Goal: Complete Application Form: Complete application form

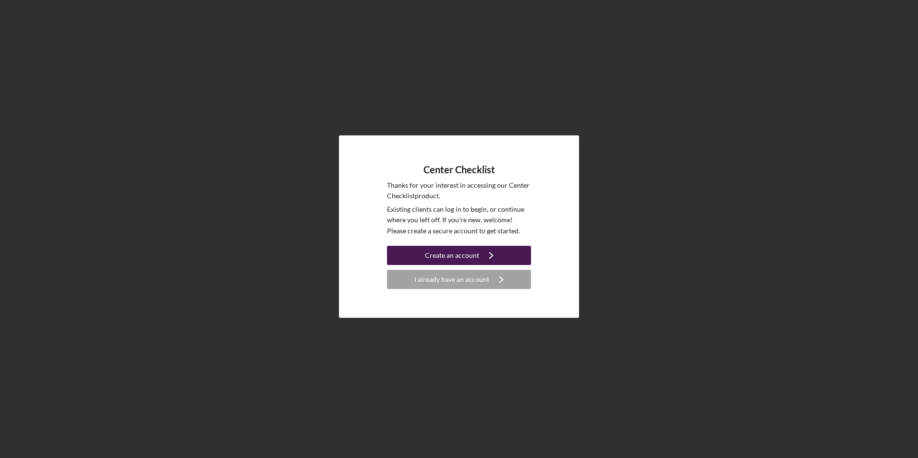
click at [470, 257] on div "Create an account" at bounding box center [452, 255] width 54 height 19
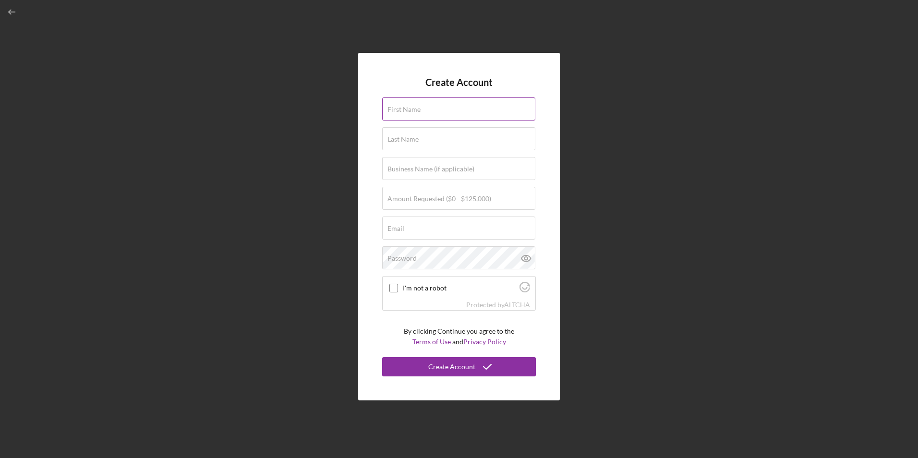
click at [427, 114] on input "First Name" at bounding box center [458, 108] width 153 height 23
type input "[PERSON_NAME]"
type input "Pydynkowski"
type input "Circulo de [PERSON_NAME]"
type input "$50,000"
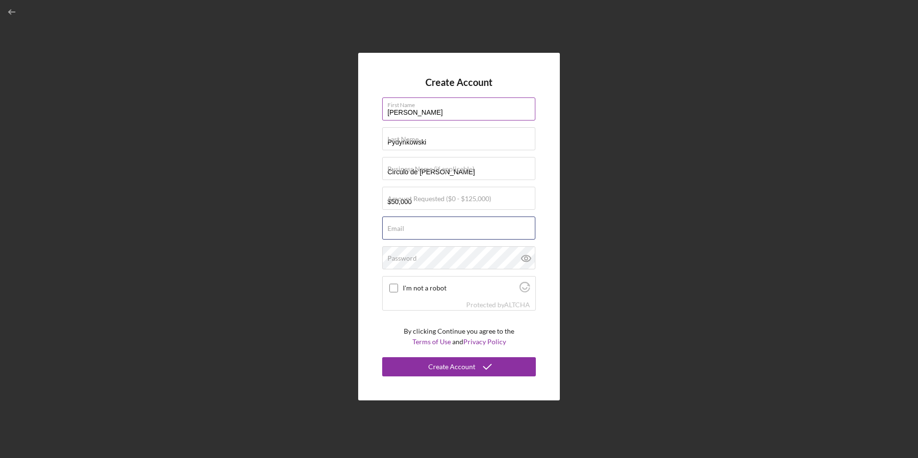
type input "[EMAIL_ADDRESS][DOMAIN_NAME]"
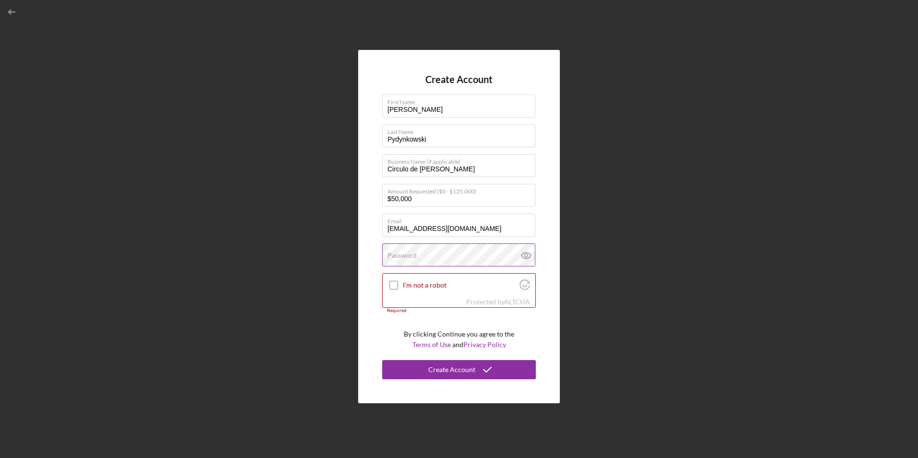
click at [464, 253] on div "Password" at bounding box center [459, 255] width 154 height 24
click at [393, 283] on input "I'm not a robot" at bounding box center [393, 285] width 9 height 9
checkbox input "true"
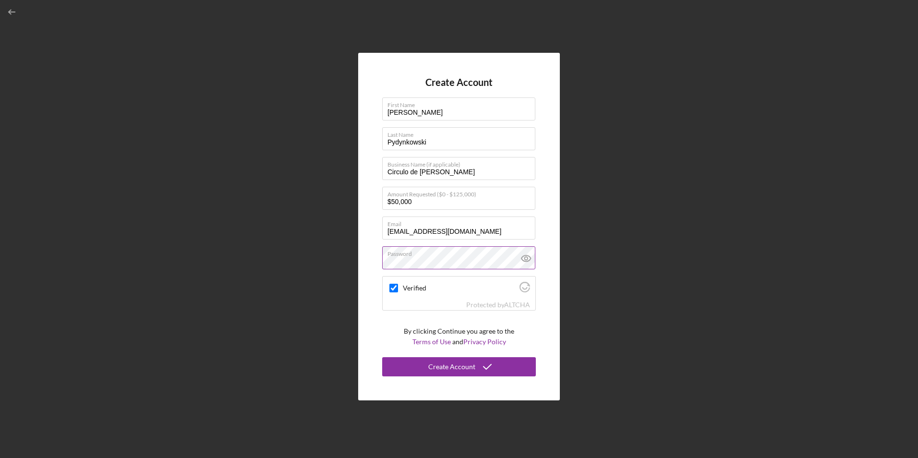
click at [527, 260] on icon at bounding box center [525, 258] width 3 height 3
click at [488, 363] on icon "submit" at bounding box center [487, 367] width 24 height 24
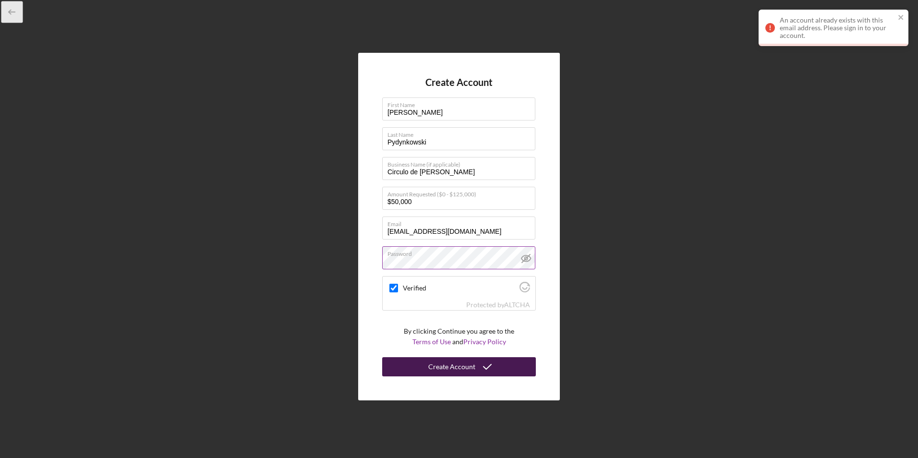
click at [13, 14] on icon "button" at bounding box center [12, 12] width 22 height 22
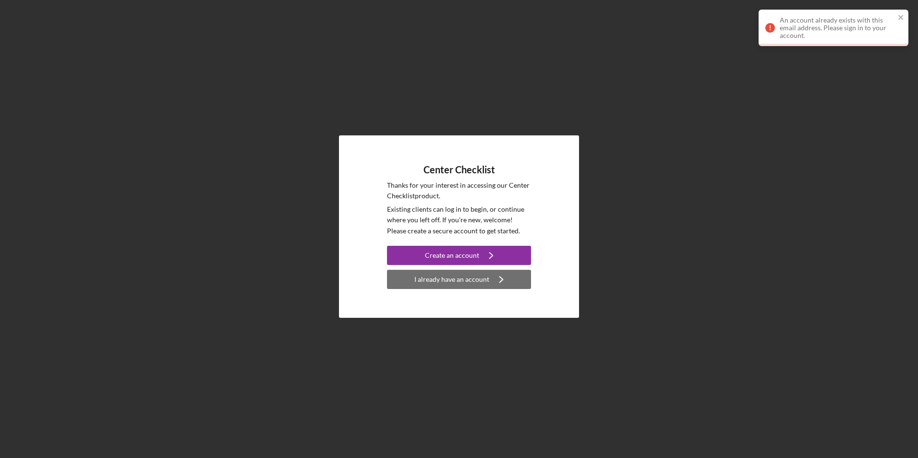
click at [447, 282] on div "I already have an account" at bounding box center [451, 279] width 75 height 19
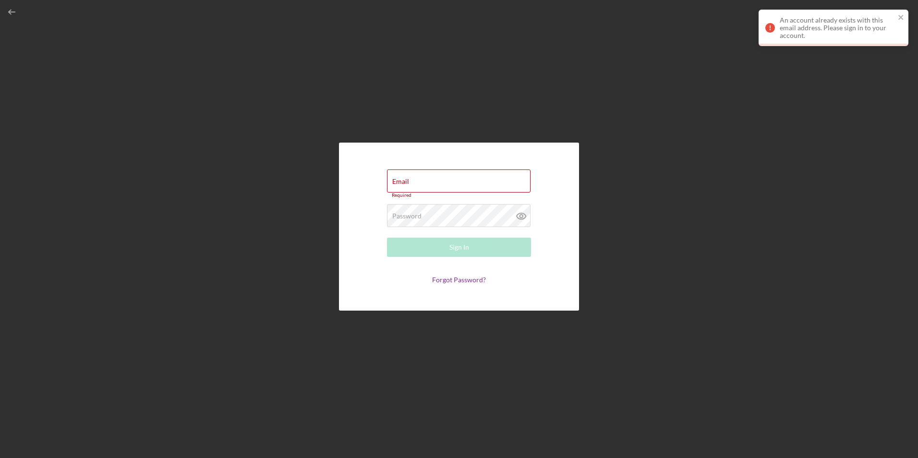
type input "[EMAIL_ADDRESS][DOMAIN_NAME]"
click at [461, 245] on div "Sign In" at bounding box center [459, 244] width 20 height 19
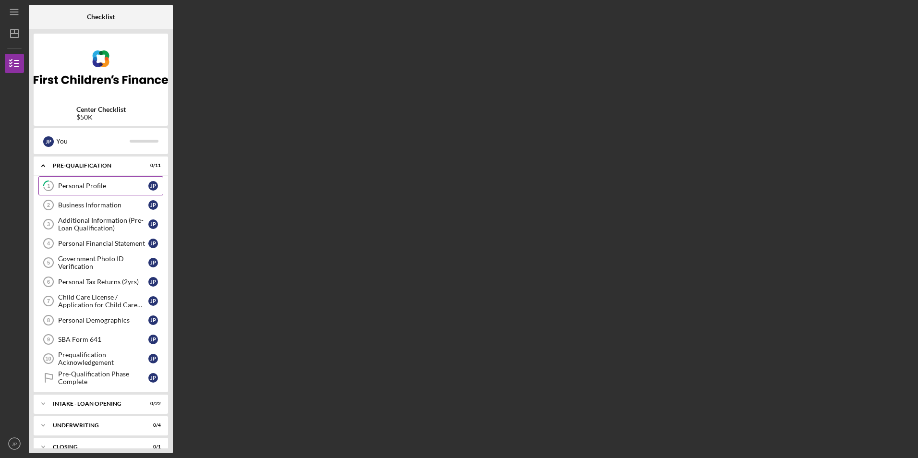
click at [113, 193] on link "1 Personal Profile J P" at bounding box center [100, 185] width 125 height 19
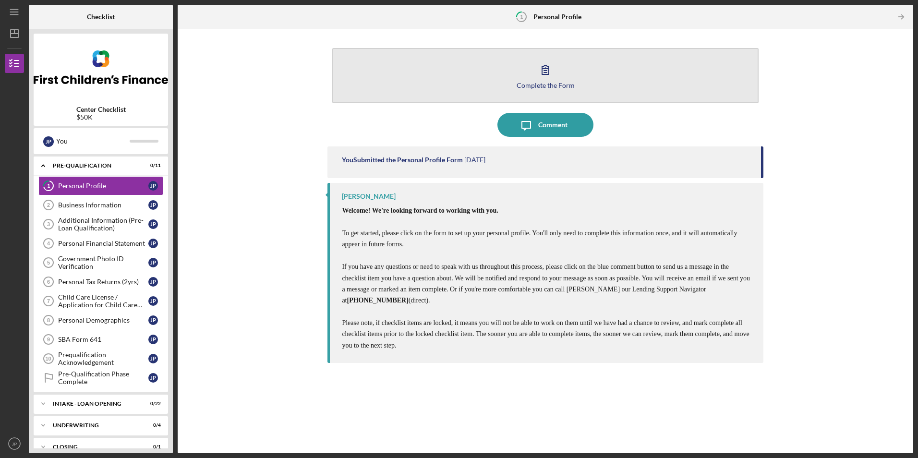
click at [546, 76] on icon "button" at bounding box center [545, 70] width 24 height 24
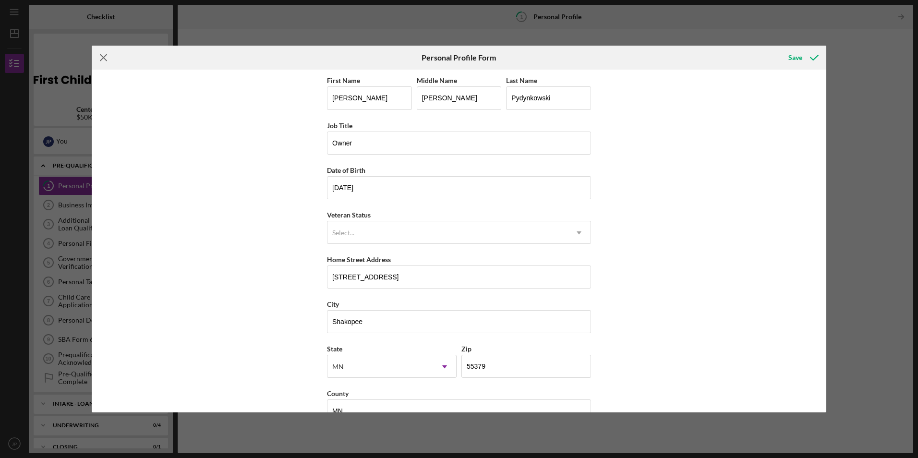
click at [106, 61] on line at bounding box center [103, 58] width 6 height 6
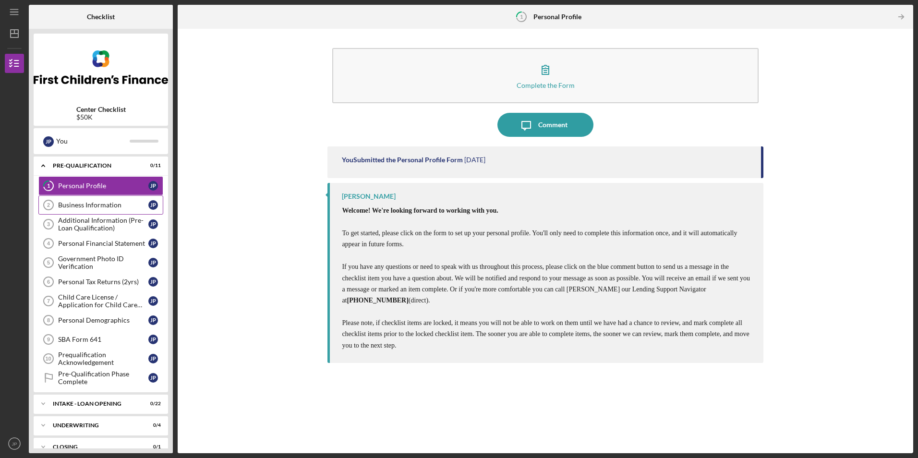
click at [106, 208] on div "Business Information" at bounding box center [103, 205] width 90 height 8
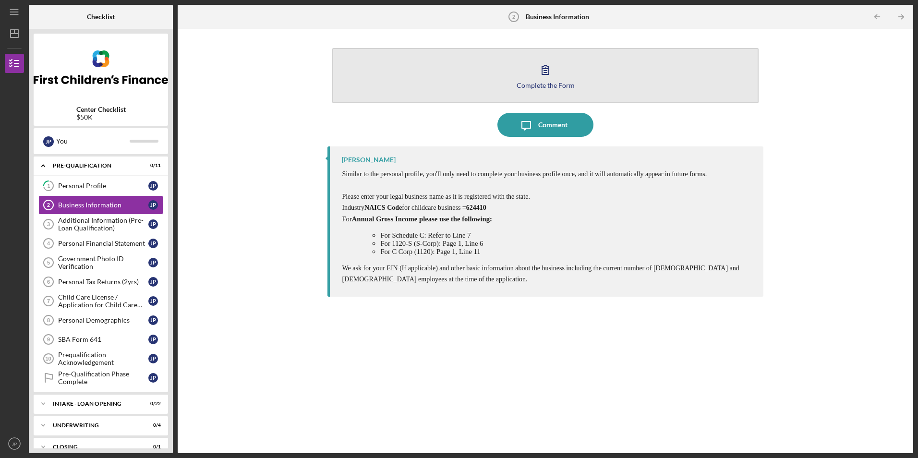
click at [542, 74] on icon "button" at bounding box center [545, 69] width 7 height 9
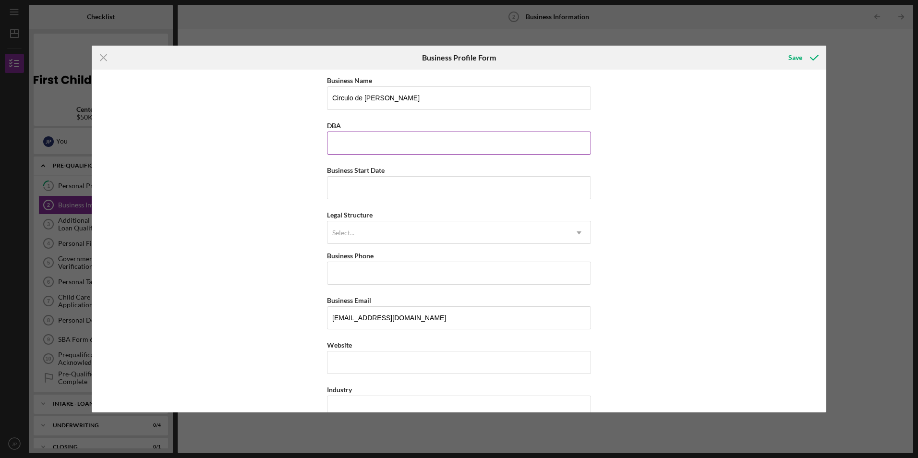
click at [377, 145] on input "DBA" at bounding box center [459, 143] width 264 height 23
drag, startPoint x: 386, startPoint y: 96, endPoint x: 315, endPoint y: 100, distance: 70.8
click at [315, 100] on div "Business Name Circulo de Ninos DBA Business Start Date Legal Structure Select..…" at bounding box center [459, 241] width 735 height 342
type input "Alatyr Child Care LLC"
click at [401, 137] on input "DBA" at bounding box center [459, 143] width 264 height 23
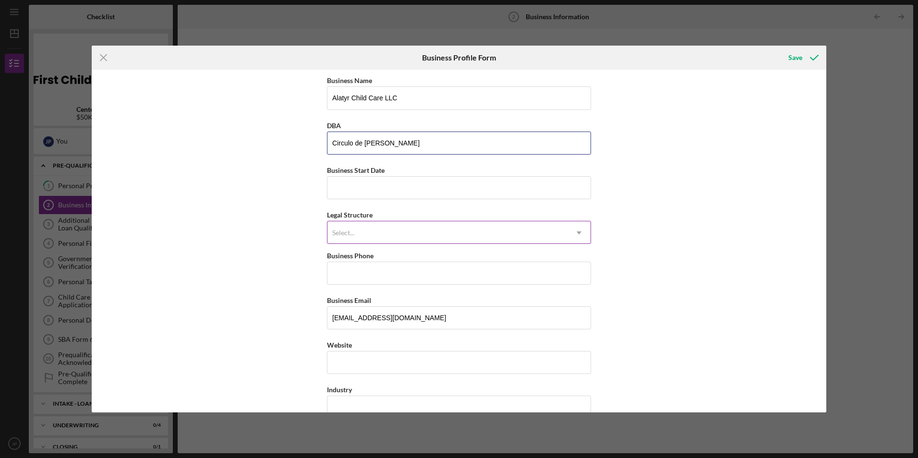
type input "Circulo de [PERSON_NAME]"
click at [579, 230] on icon "Icon/Dropdown Arrow" at bounding box center [579, 232] width 23 height 23
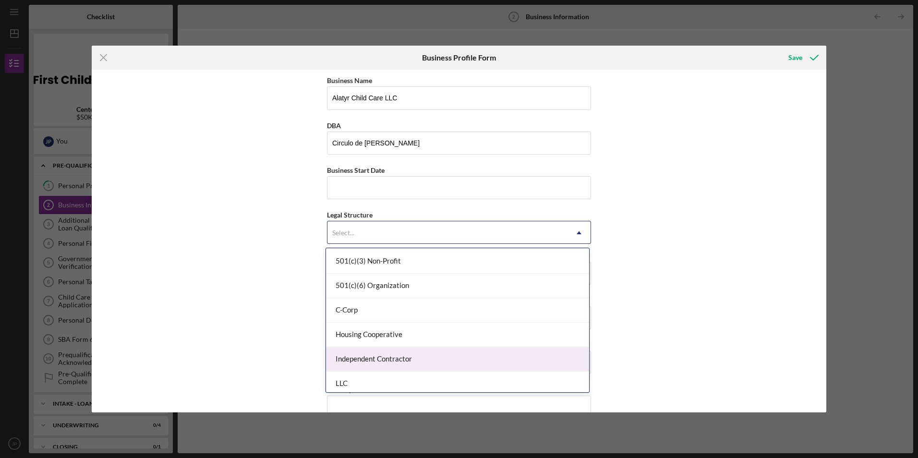
scroll to position [96, 0]
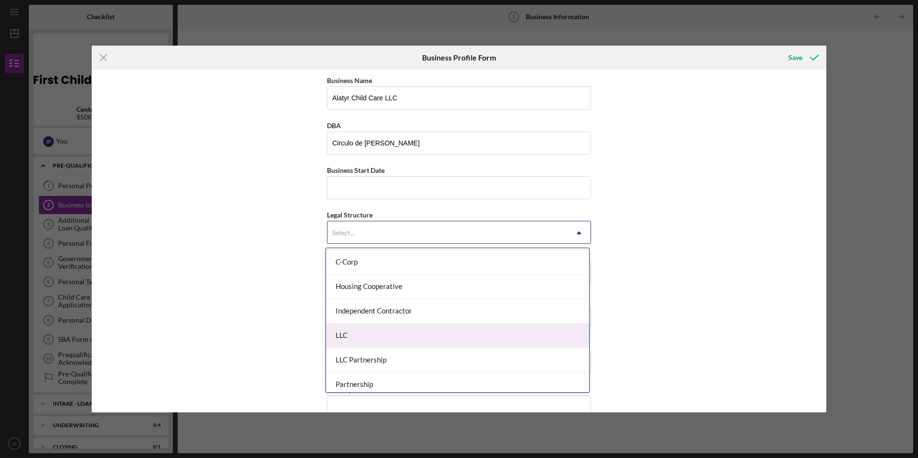
click at [497, 340] on div "LLC" at bounding box center [457, 336] width 263 height 24
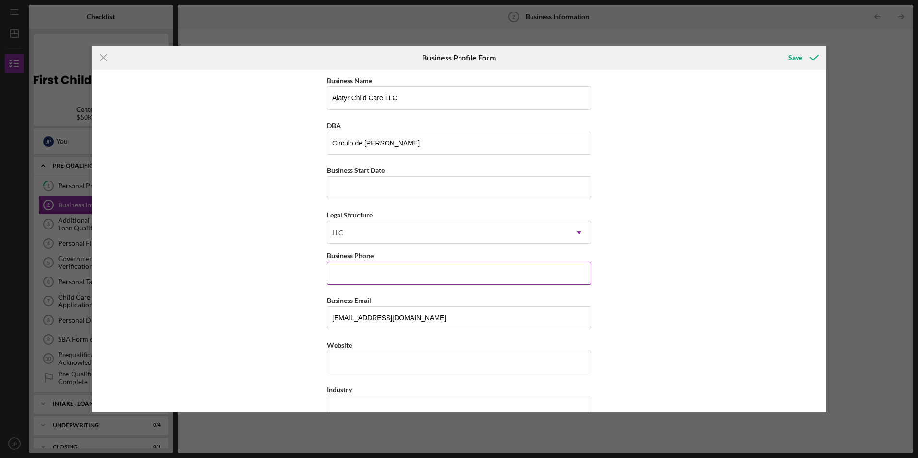
click at [570, 267] on input "Business Phone" at bounding box center [459, 273] width 264 height 23
type input "[PHONE_NUMBER]"
click at [462, 194] on input "Business Start Date" at bounding box center [459, 187] width 264 height 23
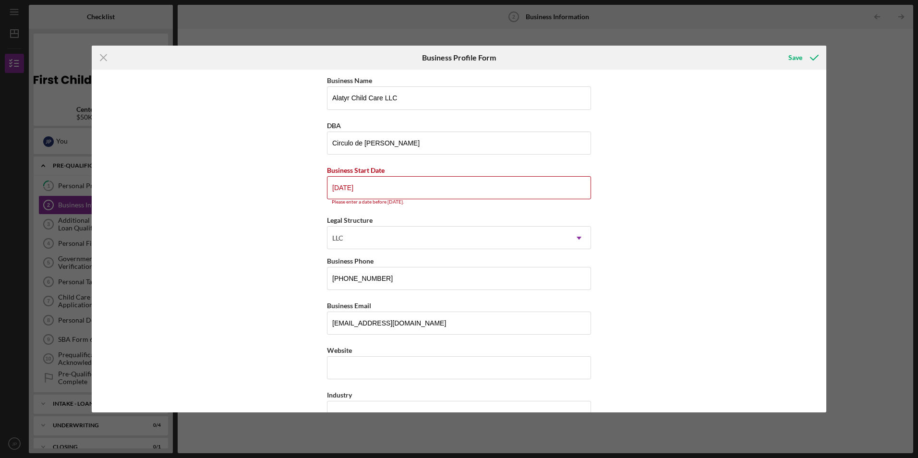
click at [654, 281] on div "Business Name Alatyr Child Care LLC DBA Circulo de Ninos Business Start Date [D…" at bounding box center [459, 241] width 735 height 342
click at [376, 194] on input "[DATE]" at bounding box center [459, 187] width 264 height 23
click at [370, 189] on input "[DATE]" at bounding box center [459, 187] width 264 height 23
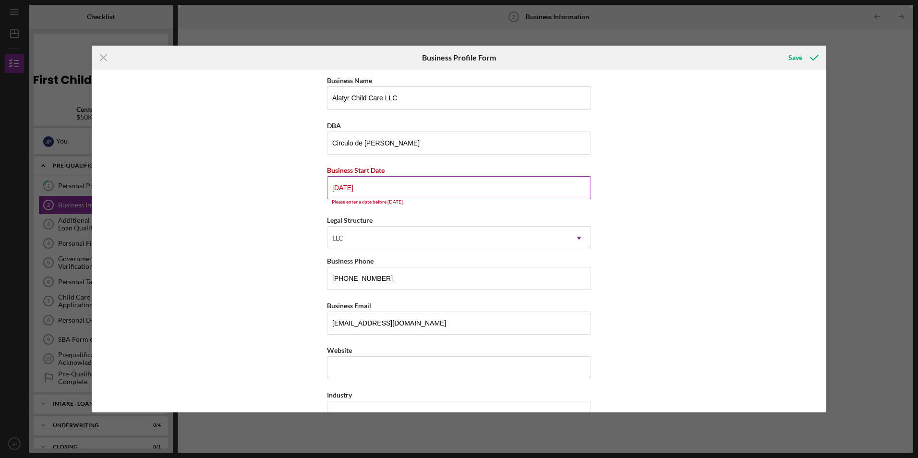
click at [374, 186] on input "[DATE]" at bounding box center [459, 187] width 264 height 23
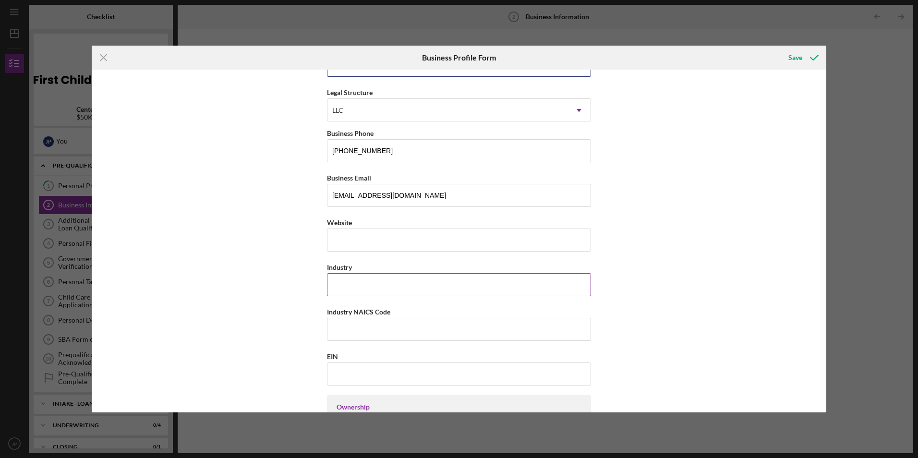
scroll to position [144, 0]
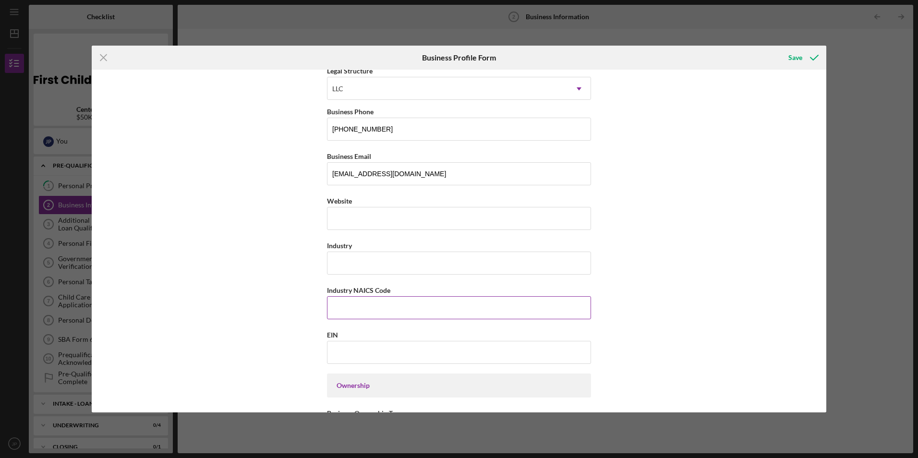
type input "[DATE]"
click at [464, 310] on input "Industry NAICS Code" at bounding box center [459, 307] width 264 height 23
click at [393, 308] on input "Industry NAICS Code" at bounding box center [459, 307] width 264 height 23
paste input "624410"
type input "624410"
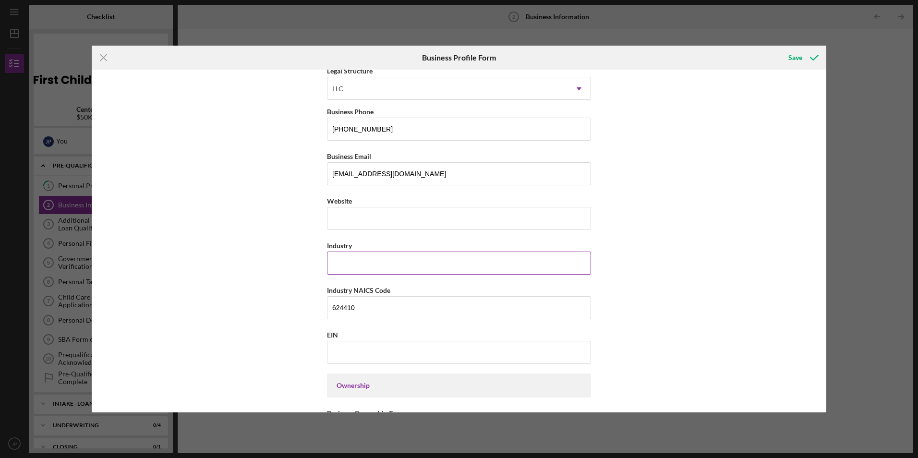
click at [367, 266] on input "Industry" at bounding box center [459, 263] width 264 height 23
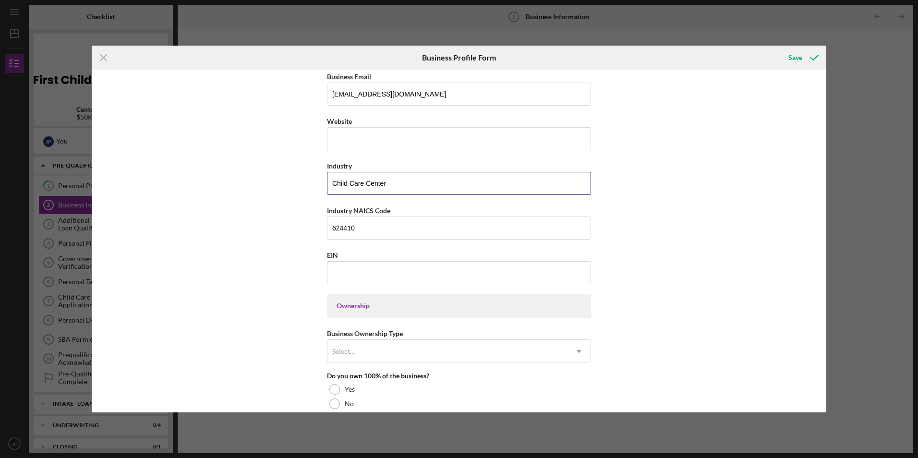
scroll to position [240, 0]
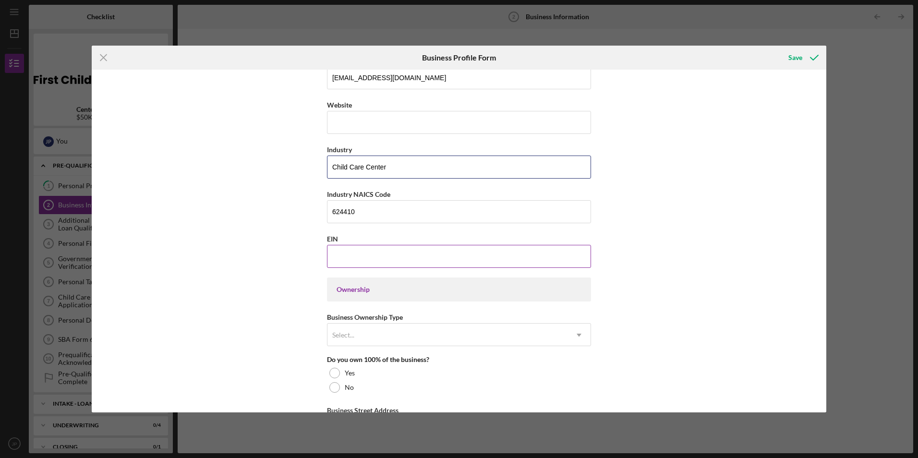
type input "Child Care Center"
click at [378, 264] on input "EIN" at bounding box center [459, 256] width 264 height 23
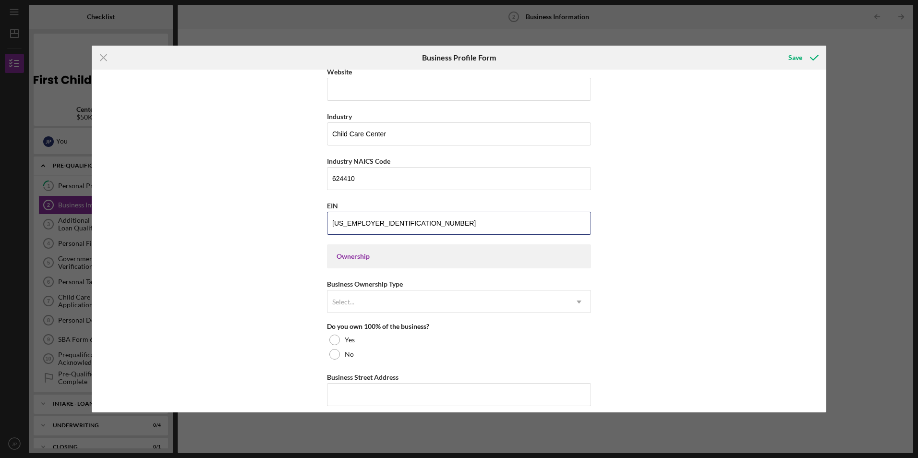
scroll to position [288, 0]
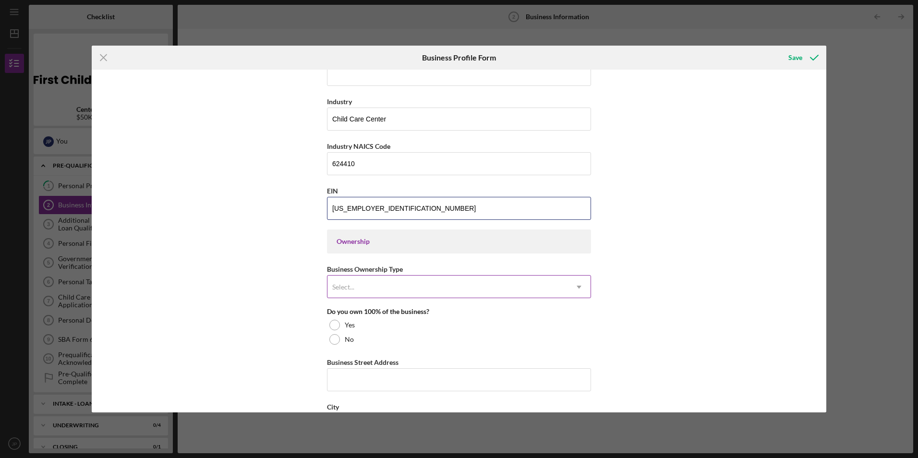
type input "[US_EMPLOYER_IDENTIFICATION_NUMBER]"
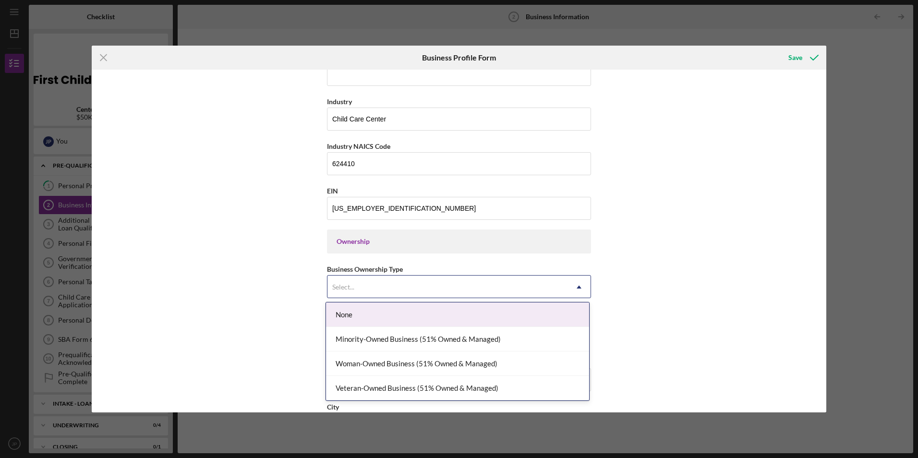
click at [491, 281] on div "Select..." at bounding box center [447, 287] width 240 height 22
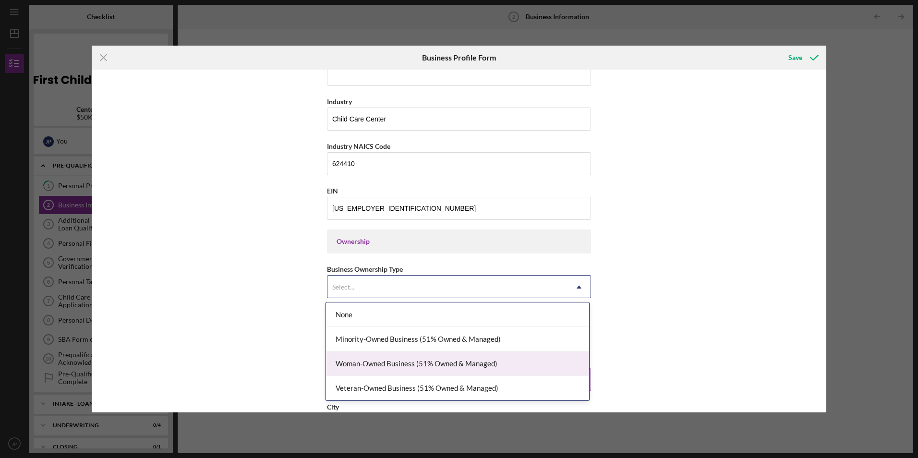
click at [483, 361] on div "Woman-Owned Business (51% Owned & Managed)" at bounding box center [457, 363] width 263 height 24
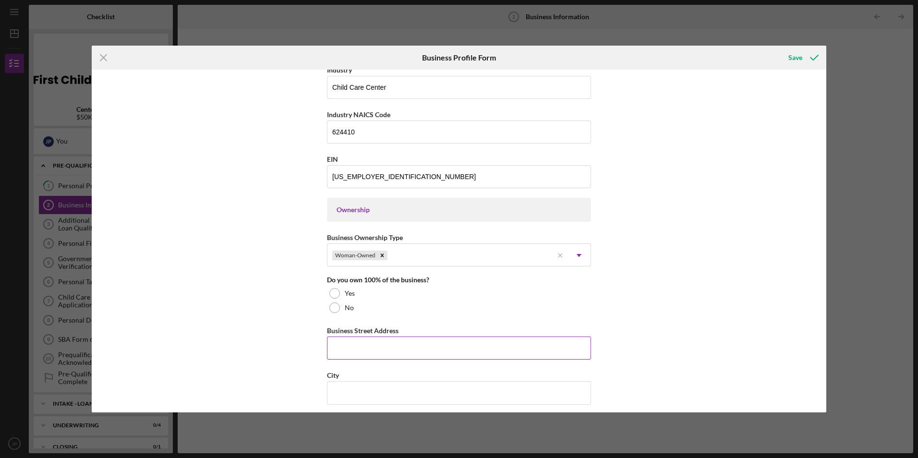
scroll to position [336, 0]
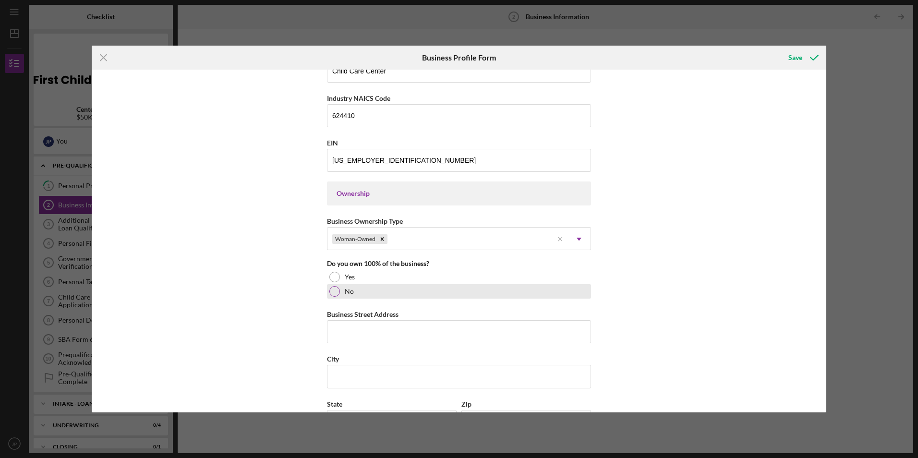
click at [334, 293] on div at bounding box center [334, 291] width 11 height 11
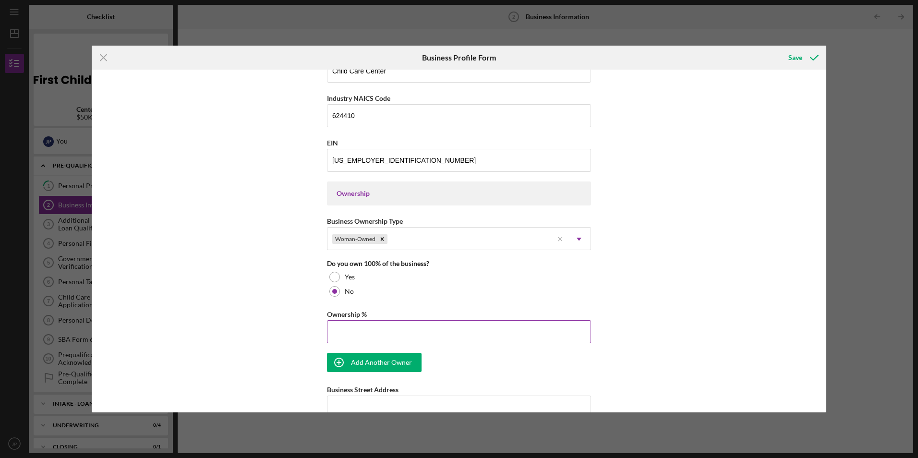
click at [389, 329] on input "Ownership %" at bounding box center [459, 331] width 264 height 23
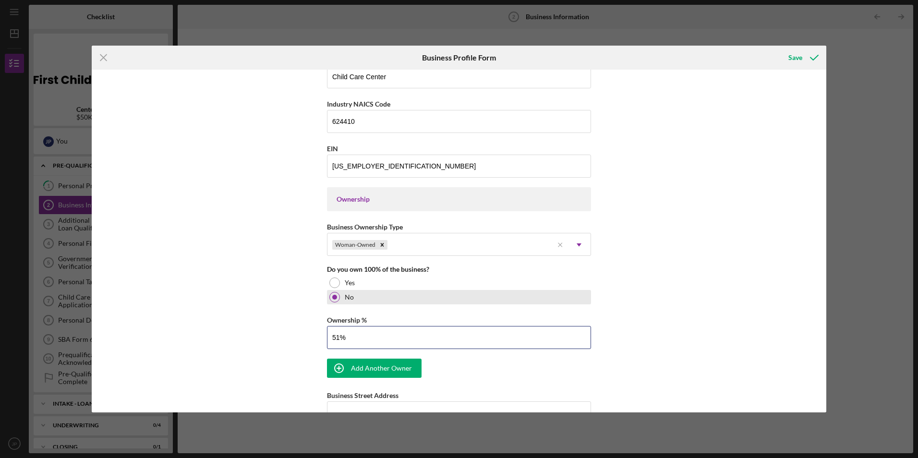
scroll to position [384, 0]
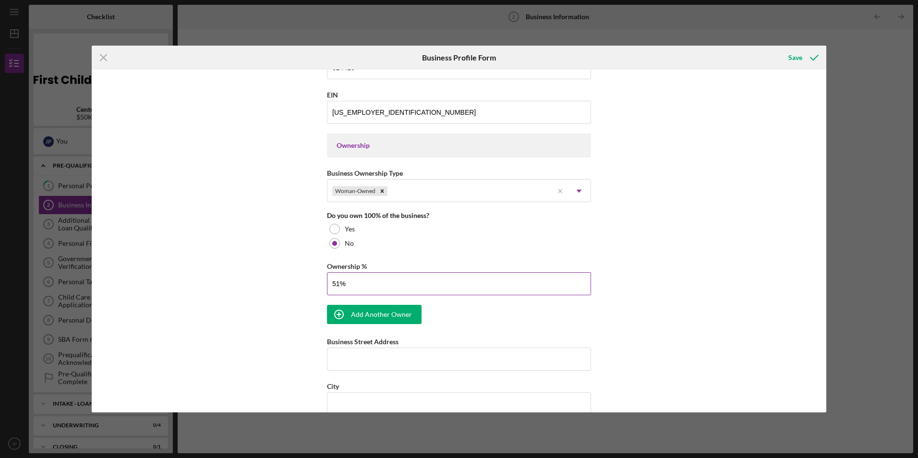
drag, startPoint x: 347, startPoint y: 287, endPoint x: 327, endPoint y: 290, distance: 19.9
click at [327, 290] on input "51%" at bounding box center [459, 283] width 264 height 23
type input "49.00%"
click at [355, 310] on div "Add Another Owner" at bounding box center [381, 314] width 61 height 19
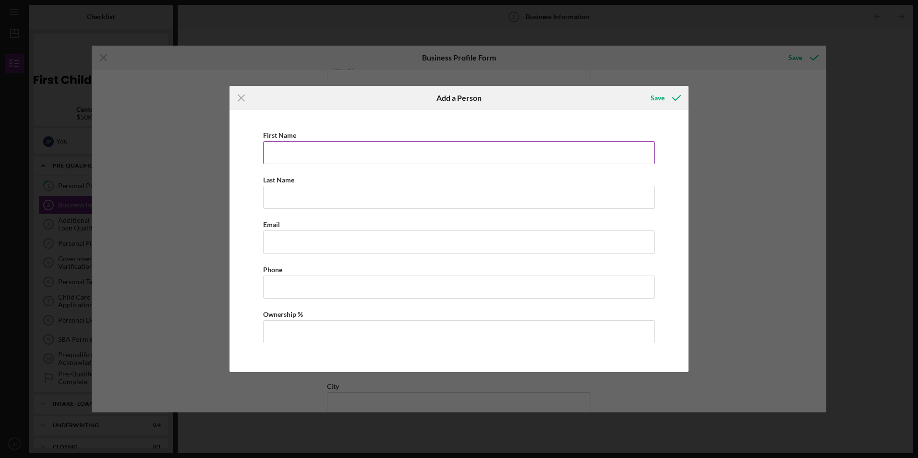
click at [298, 155] on input "First Name" at bounding box center [459, 152] width 392 height 23
type input "CHATHU"
type input "HETTIARACHCHI"
type input "[EMAIL_ADDRESS][DOMAIN_NAME]"
type input "[PHONE_NUMBER]"
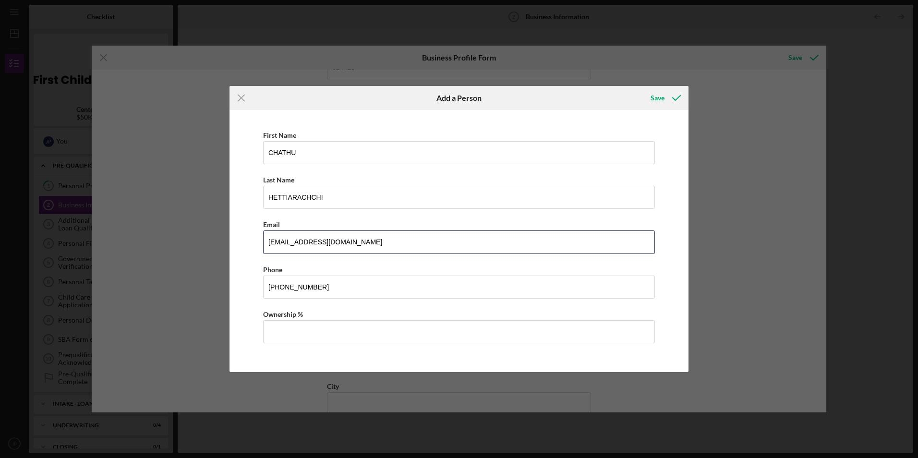
drag, startPoint x: 344, startPoint y: 246, endPoint x: 246, endPoint y: 240, distance: 98.2
click at [246, 240] on div "First Name CHATHU Last Name [PERSON_NAME] Email [EMAIL_ADDRESS][DOMAIN_NAME] Ph…" at bounding box center [458, 241] width 449 height 252
type input "[EMAIL_ADDRESS][DOMAIN_NAME]"
click at [328, 323] on input "Ownership %" at bounding box center [459, 331] width 392 height 23
type input "51.00%"
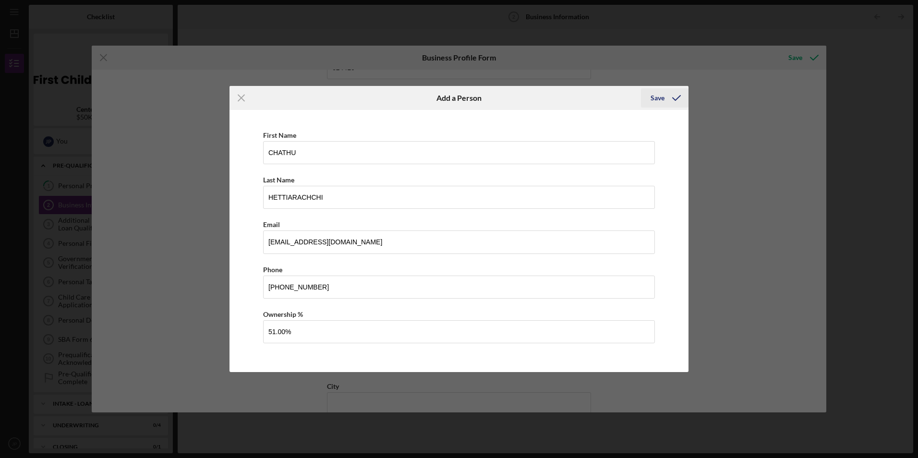
click at [655, 99] on div "Save" at bounding box center [658, 97] width 14 height 19
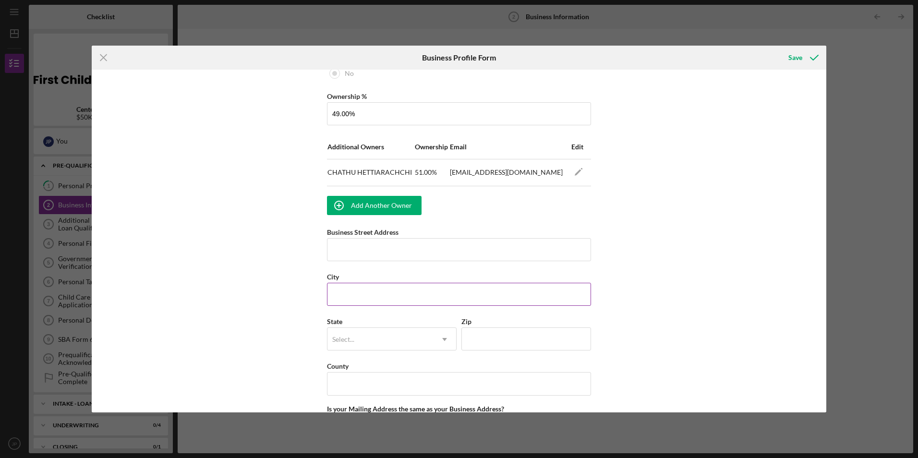
scroll to position [576, 0]
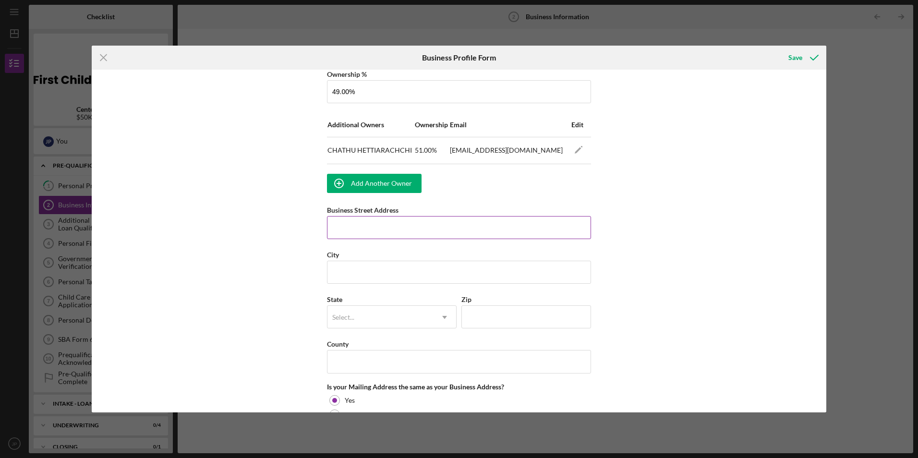
click at [412, 230] on input "Business Street Address" at bounding box center [459, 227] width 264 height 23
type input "[STREET_ADDRESS][PERSON_NAME]"
type input "[GEOGRAPHIC_DATA]"
type input "55016"
type input "MN"
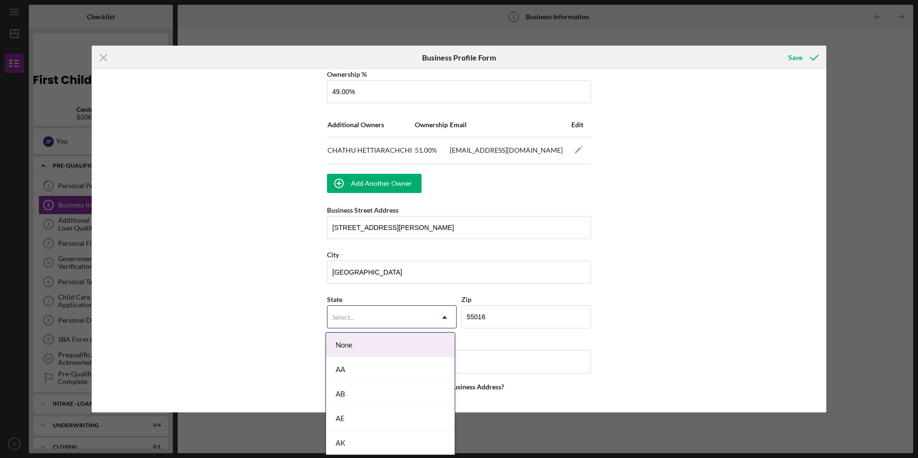
click at [429, 315] on div "Select..." at bounding box center [380, 317] width 106 height 22
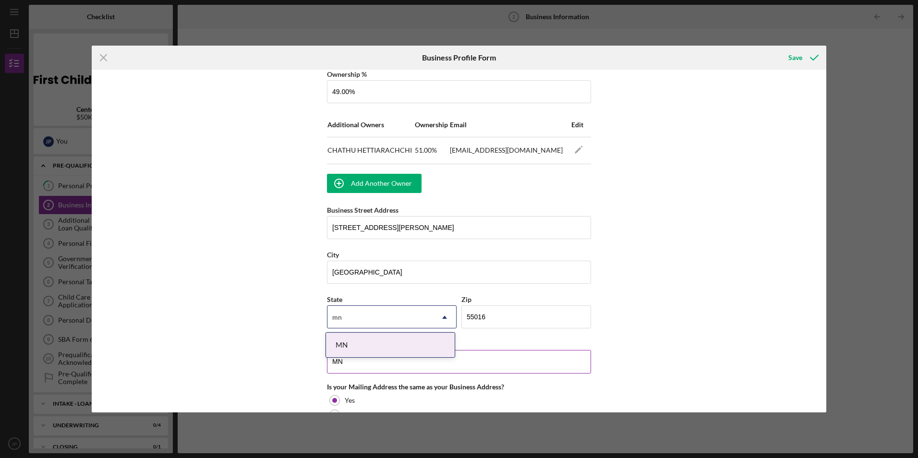
type input "mn"
click at [502, 344] on div "County" at bounding box center [459, 344] width 264 height 12
click at [412, 325] on div "Select..." at bounding box center [380, 317] width 106 height 22
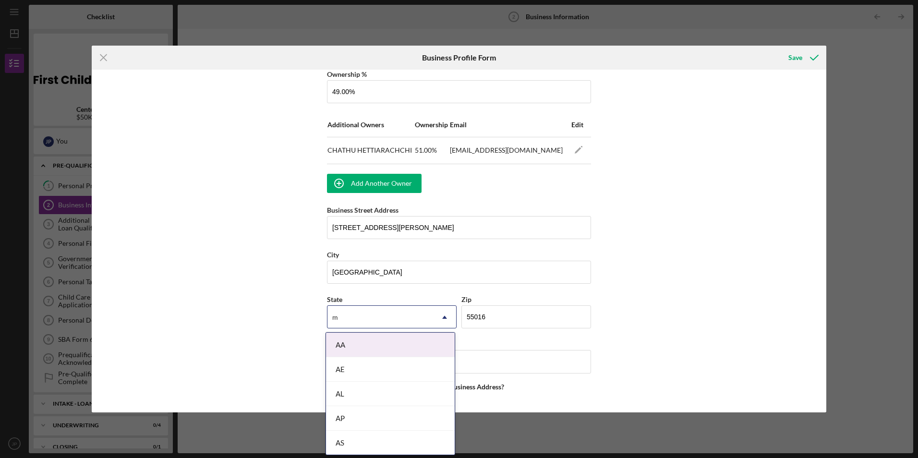
type input "mn"
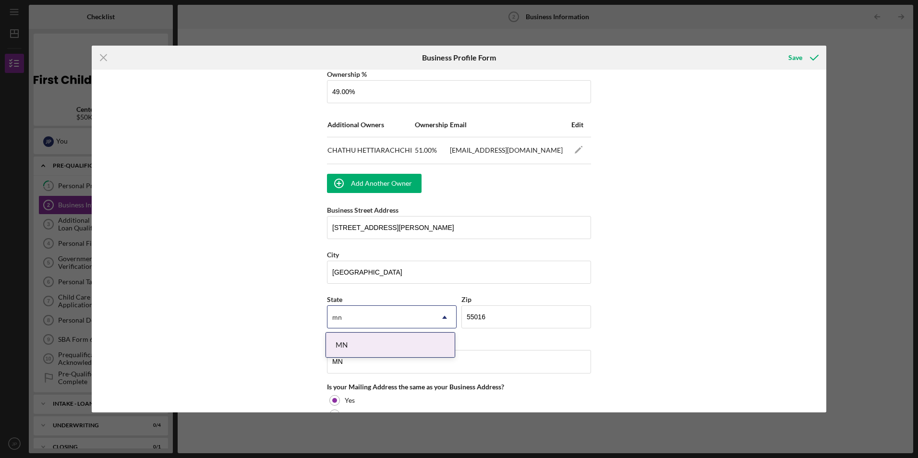
click at [380, 344] on div "MN" at bounding box center [390, 345] width 129 height 24
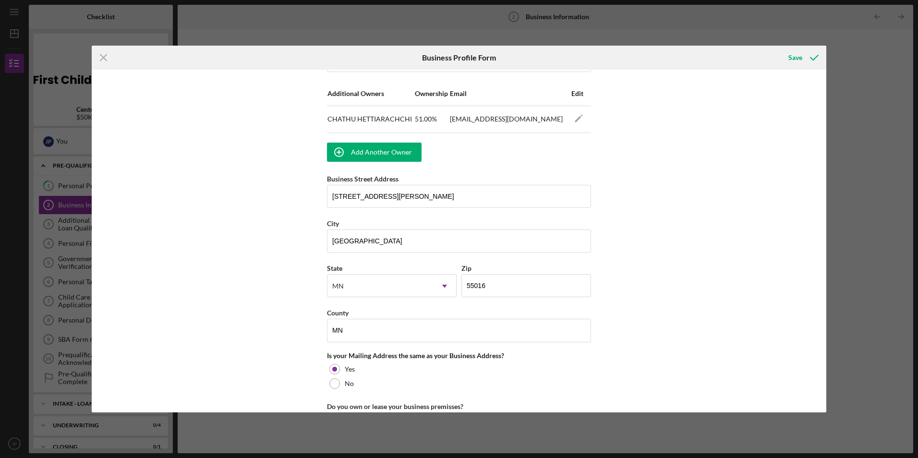
scroll to position [624, 0]
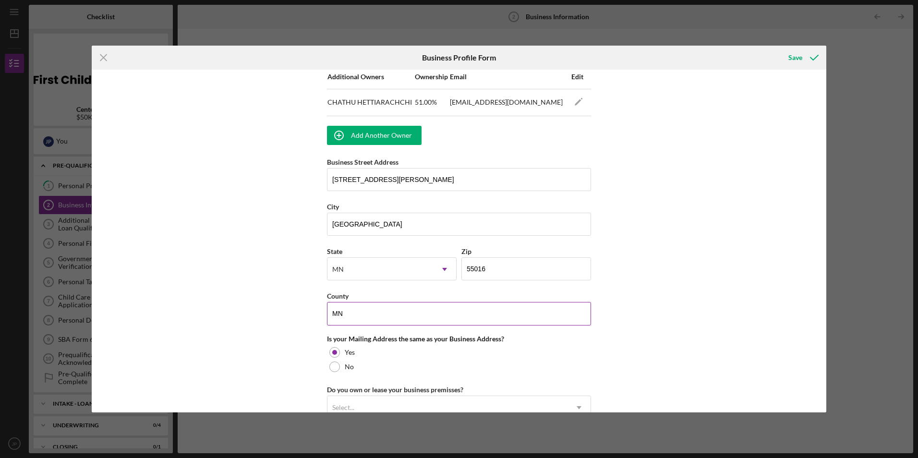
click at [381, 320] on input "MN" at bounding box center [459, 313] width 264 height 23
click at [380, 320] on input "MN" at bounding box center [459, 313] width 264 height 23
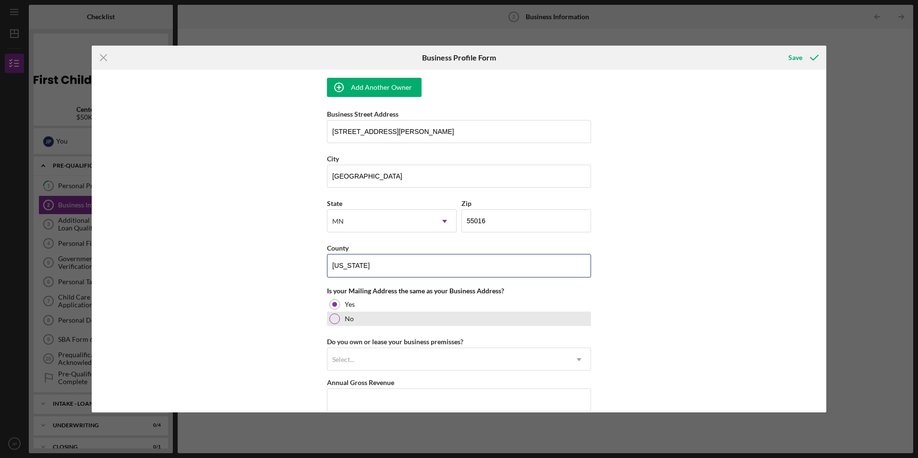
type input "[US_STATE]"
click at [336, 320] on div at bounding box center [334, 319] width 11 height 11
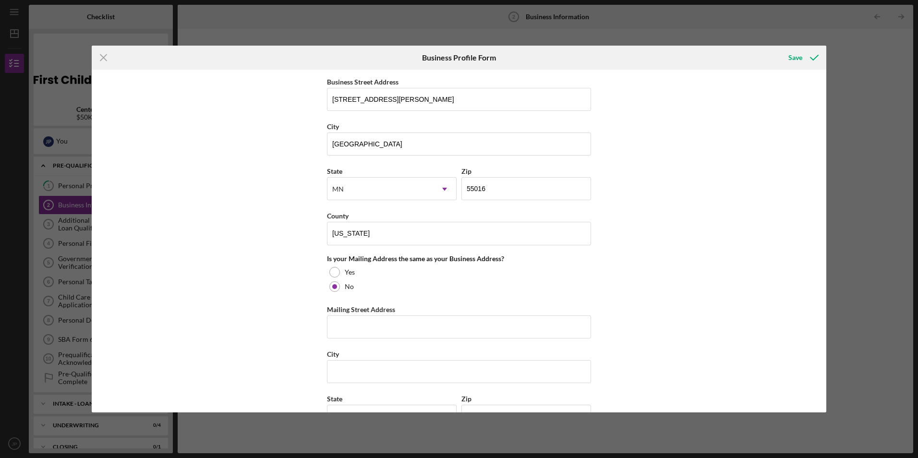
scroll to position [720, 0]
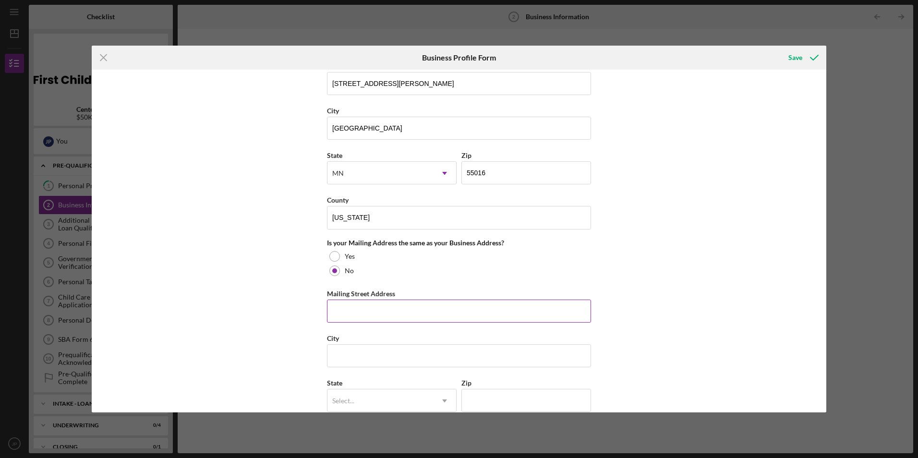
click at [412, 313] on input "Mailing Street Address" at bounding box center [459, 311] width 264 height 23
type input "[STREET_ADDRESS]"
type input "Shakopee"
type input "55379"
type input "MN"
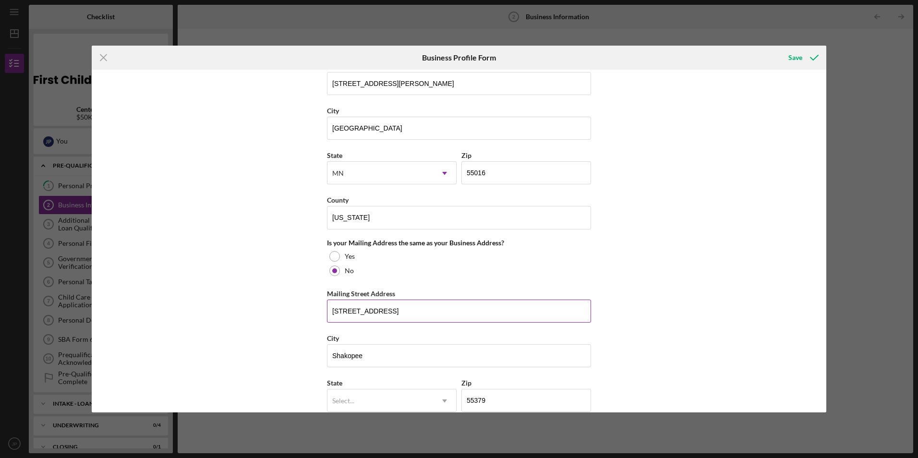
drag, startPoint x: 463, startPoint y: 313, endPoint x: 380, endPoint y: 315, distance: 83.1
click at [380, 315] on input "[STREET_ADDRESS]" at bounding box center [459, 311] width 264 height 23
type input "[STREET_ADDRESS]"
click at [646, 285] on div "Business Name Alatyr Child Care LLC DBA Circulo de Ninos Business Start Date [D…" at bounding box center [459, 241] width 735 height 342
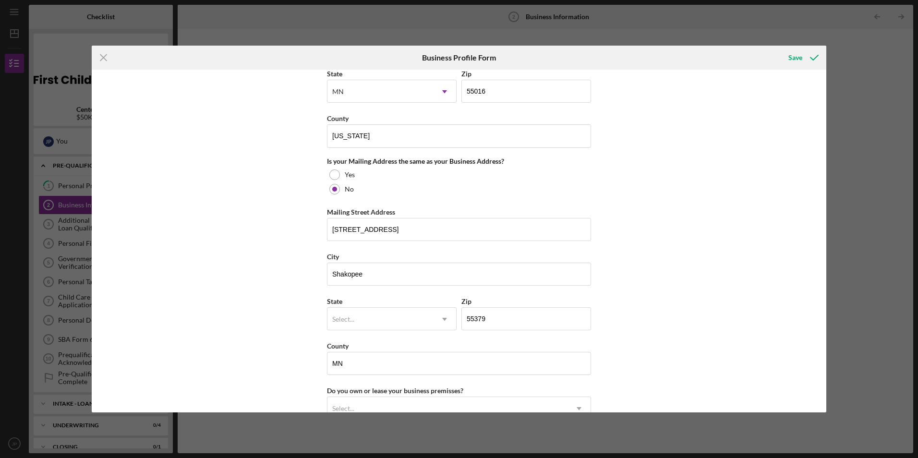
scroll to position [816, 0]
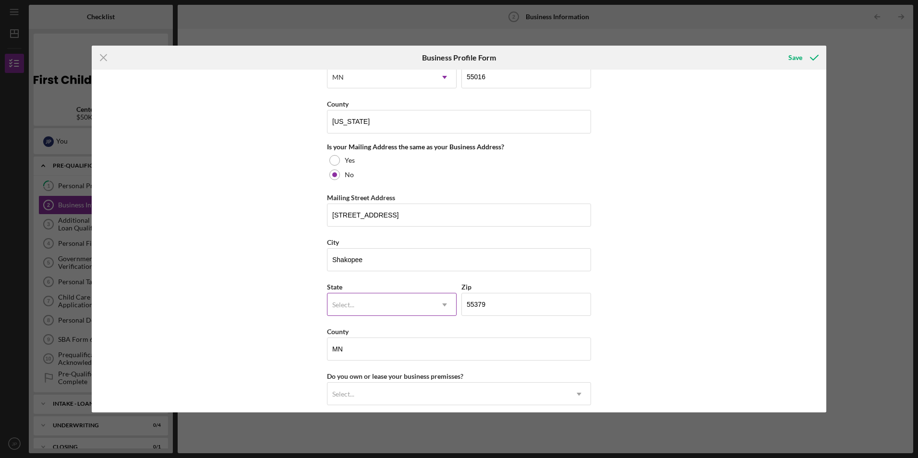
click at [419, 310] on div "Select..." at bounding box center [380, 305] width 106 height 22
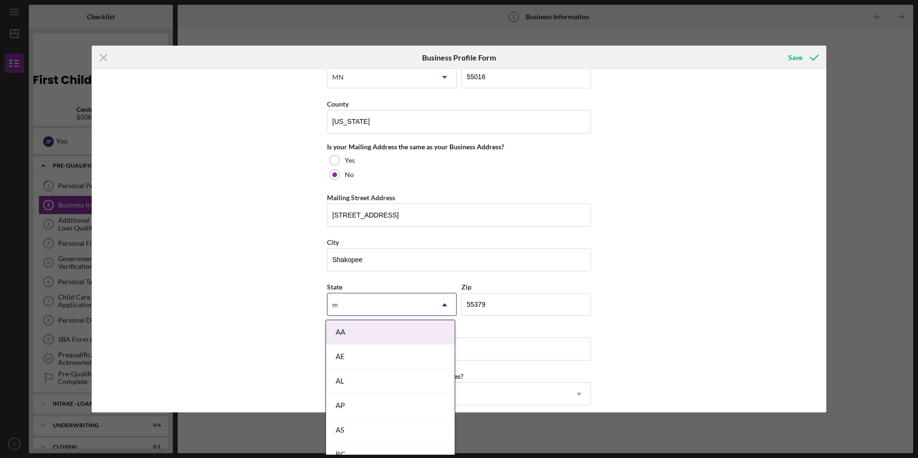
type input "mn"
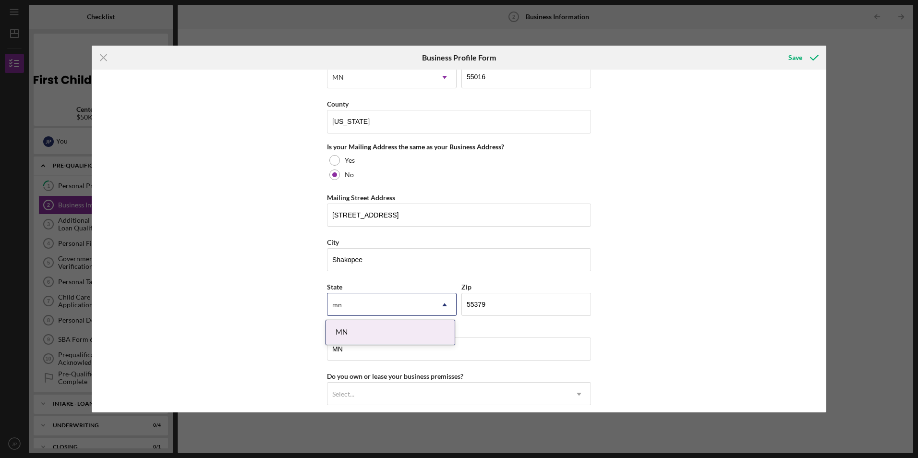
click at [378, 334] on div "MN" at bounding box center [390, 332] width 129 height 24
click at [447, 346] on input "MN" at bounding box center [459, 349] width 264 height 23
type input "Scott County"
click at [623, 329] on div "Business Name Alatyr Child Care LLC DBA Circulo de Ninos Business Start Date [D…" at bounding box center [459, 241] width 735 height 342
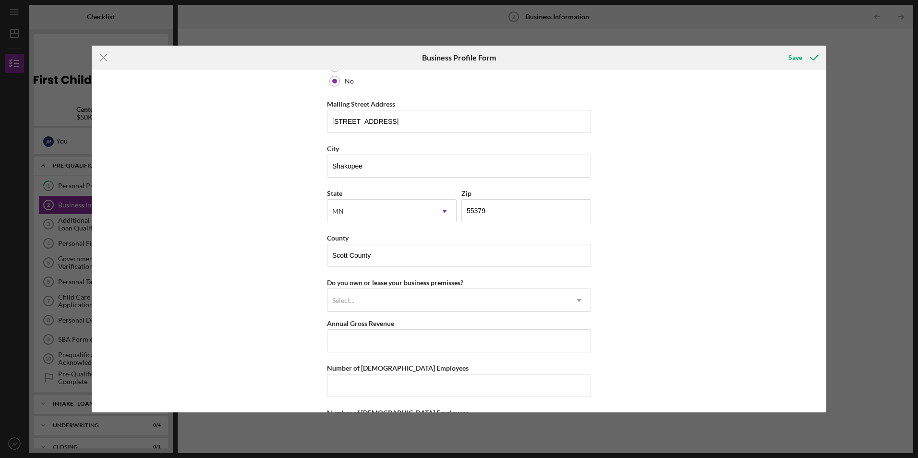
scroll to position [912, 0]
click at [449, 296] on div "Select..." at bounding box center [447, 298] width 240 height 22
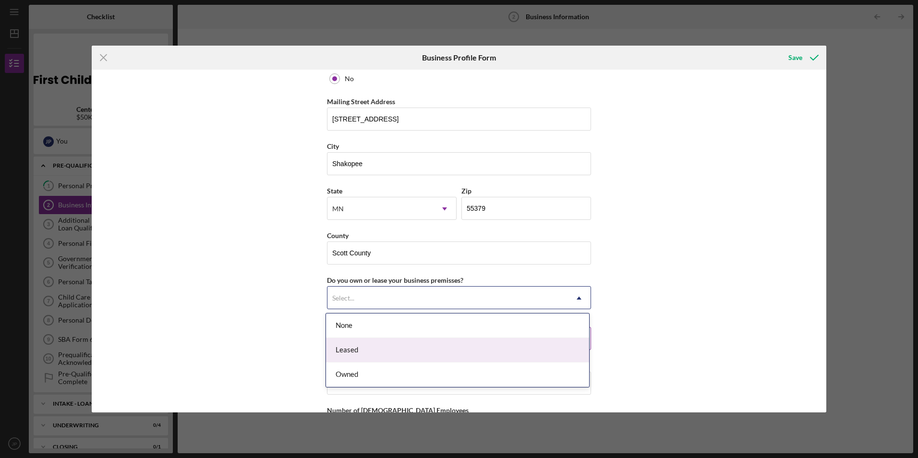
click at [409, 350] on div "Leased" at bounding box center [457, 350] width 263 height 24
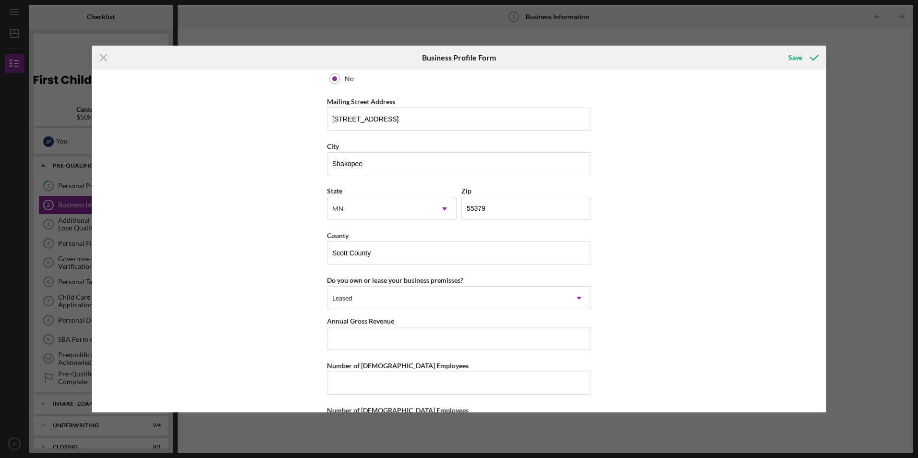
scroll to position [954, 0]
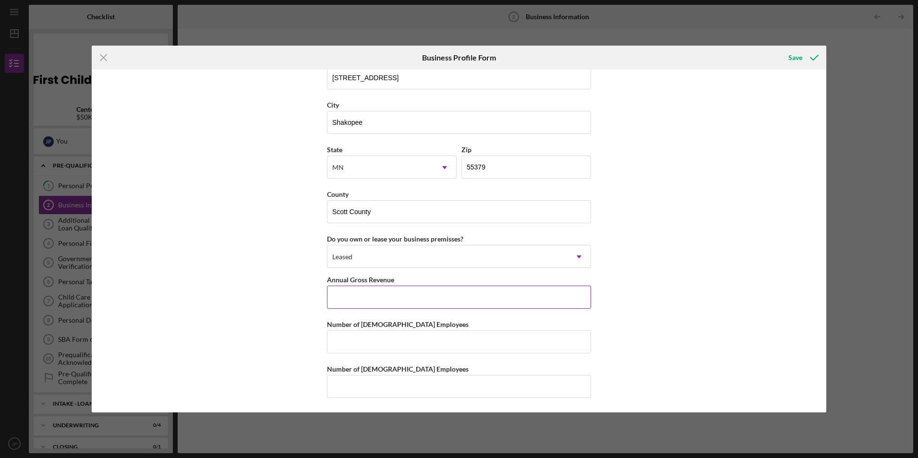
click at [469, 298] on input "Annual Gross Revenue" at bounding box center [459, 297] width 264 height 23
type input "$500,000"
click at [436, 347] on input "Number of [DEMOGRAPHIC_DATA] Employees" at bounding box center [459, 341] width 264 height 23
type input "6"
click at [351, 342] on input "6" at bounding box center [459, 341] width 264 height 23
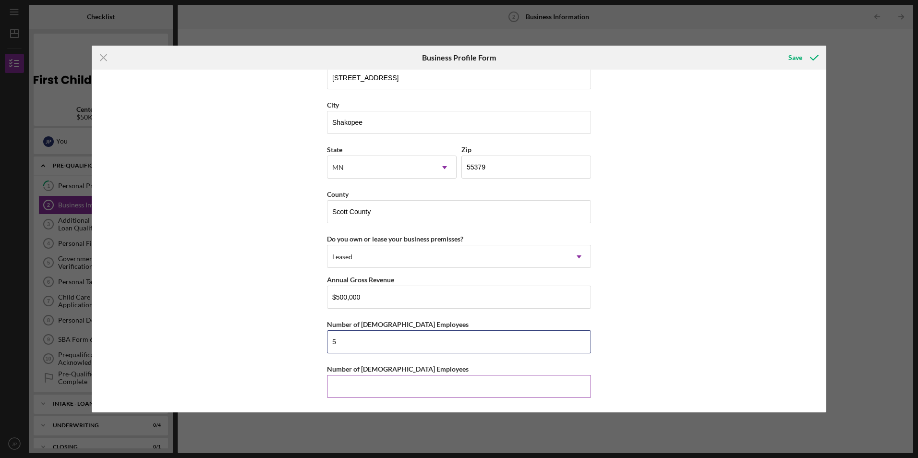
type input "5"
click at [374, 382] on input "Number of [DEMOGRAPHIC_DATA] Employees" at bounding box center [459, 386] width 264 height 23
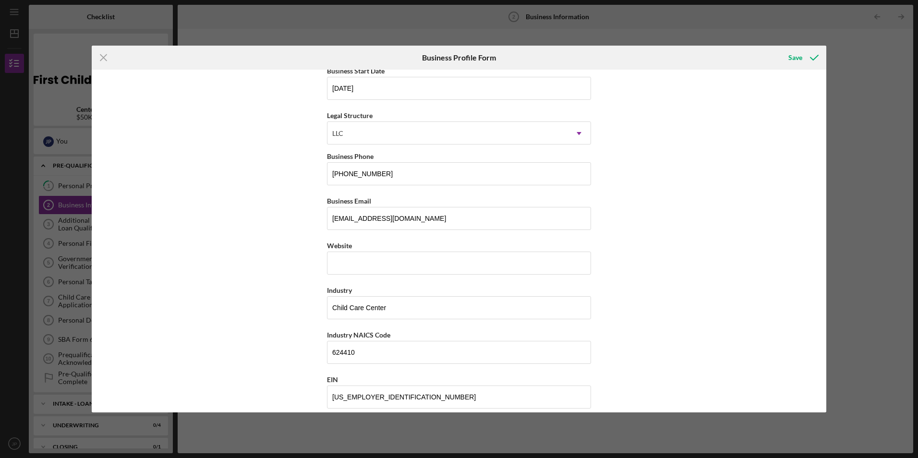
scroll to position [0, 0]
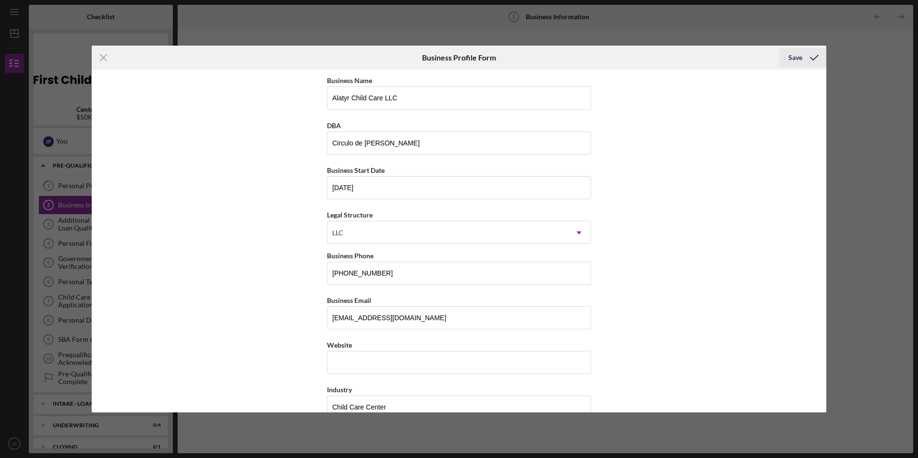
type input "2"
click at [802, 57] on icon "submit" at bounding box center [814, 58] width 24 height 24
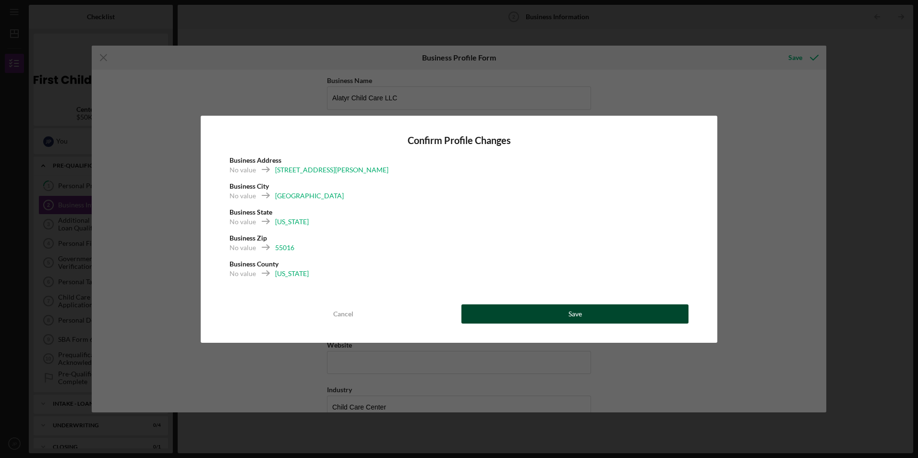
click at [573, 311] on div "Save" at bounding box center [575, 313] width 13 height 19
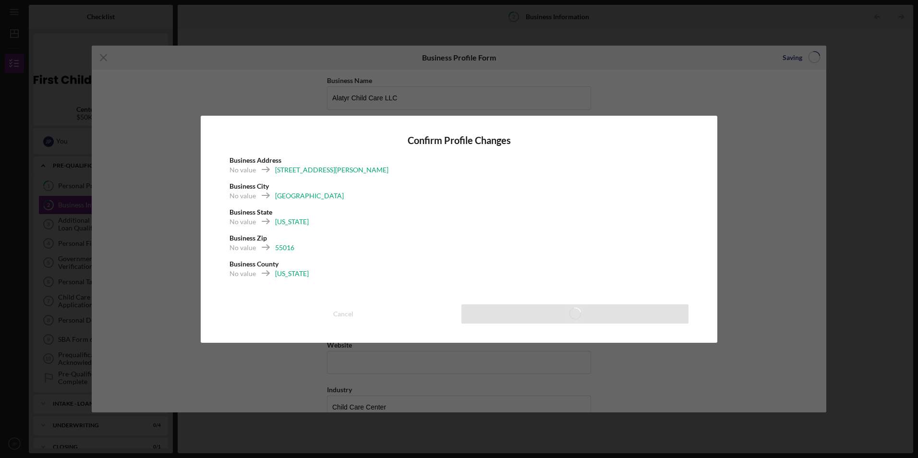
click at [509, 258] on div "No value 55016" at bounding box center [459, 251] width 459 height 16
click at [689, 141] on div "Confirm Profile Changes Business Address No value [STREET_ADDRESS][PERSON_NAME]…" at bounding box center [459, 229] width 517 height 227
click at [521, 145] on h4 "Confirm Profile Changes" at bounding box center [459, 140] width 459 height 11
click at [497, 207] on div "Business Address No value [STREET_ADDRESS][PERSON_NAME] No value [US_STATE] Bus…" at bounding box center [459, 221] width 459 height 130
drag, startPoint x: 497, startPoint y: 207, endPoint x: 410, endPoint y: 284, distance: 116.3
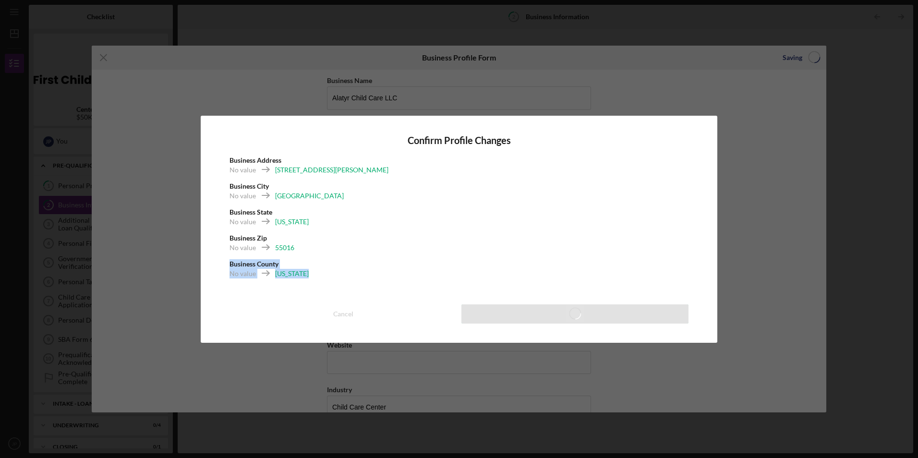
click at [410, 284] on div "Business Address No value [STREET_ADDRESS][PERSON_NAME] No value [US_STATE] Bus…" at bounding box center [459, 221] width 459 height 130
drag, startPoint x: 410, startPoint y: 284, endPoint x: 395, endPoint y: 298, distance: 19.7
click at [395, 298] on div "Confirm Profile Changes Business Address No value [STREET_ADDRESS][PERSON_NAME]…" at bounding box center [459, 229] width 517 height 227
click at [559, 205] on div "No value [GEOGRAPHIC_DATA]" at bounding box center [459, 199] width 459 height 16
click at [633, 266] on div "Business County No value [US_STATE]" at bounding box center [459, 272] width 459 height 26
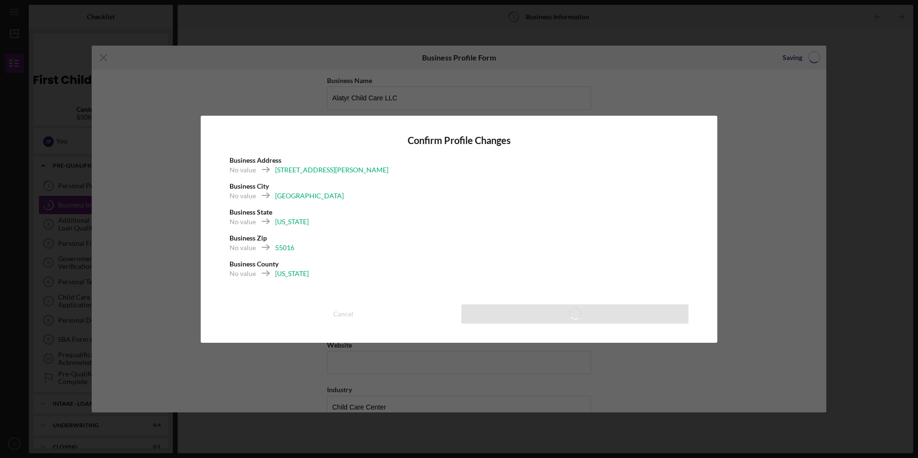
click at [633, 267] on div "Business County No value [US_STATE]" at bounding box center [459, 272] width 459 height 26
click at [634, 267] on div "Business County No value [US_STATE]" at bounding box center [459, 272] width 459 height 26
drag, startPoint x: 634, startPoint y: 267, endPoint x: 624, endPoint y: 260, distance: 11.5
click at [624, 260] on div "Business County No value [US_STATE]" at bounding box center [459, 272] width 459 height 26
click at [565, 256] on div "No value 55016" at bounding box center [459, 251] width 459 height 16
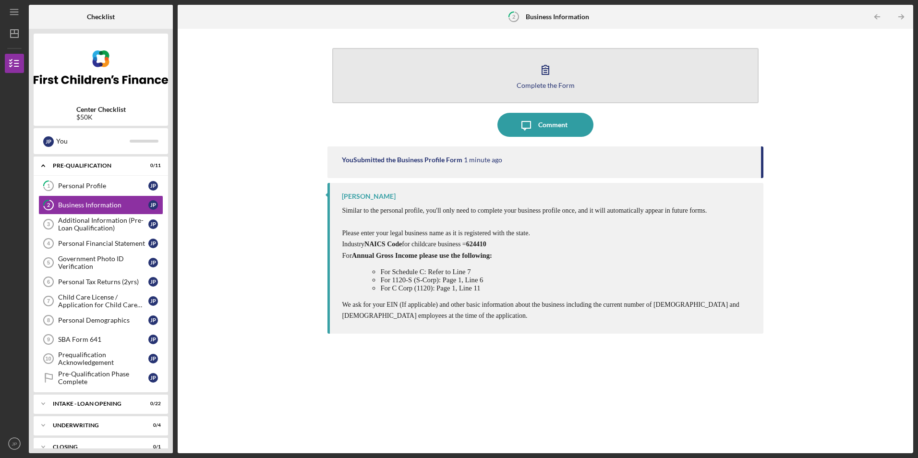
click at [571, 73] on button "Complete the Form Form" at bounding box center [545, 75] width 426 height 55
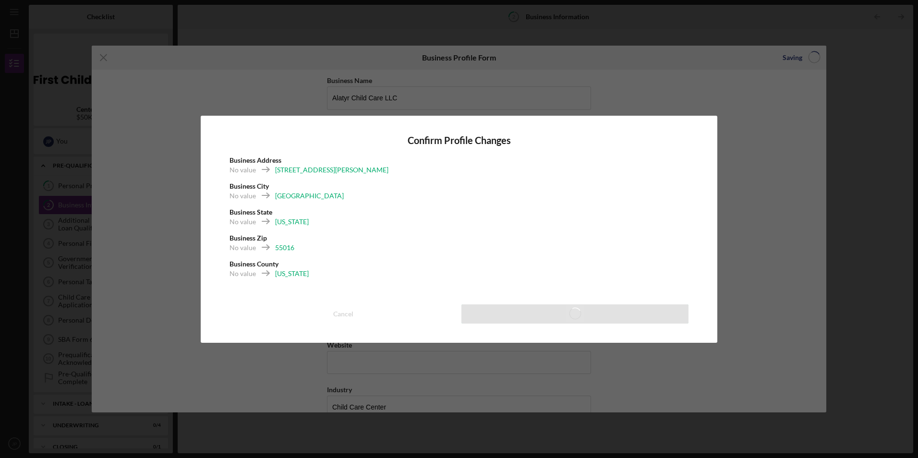
drag, startPoint x: 790, startPoint y: 70, endPoint x: 796, endPoint y: 63, distance: 9.2
click at [791, 68] on div "Confirm Profile Changes Business Address No value [STREET_ADDRESS][PERSON_NAME]…" at bounding box center [459, 229] width 918 height 458
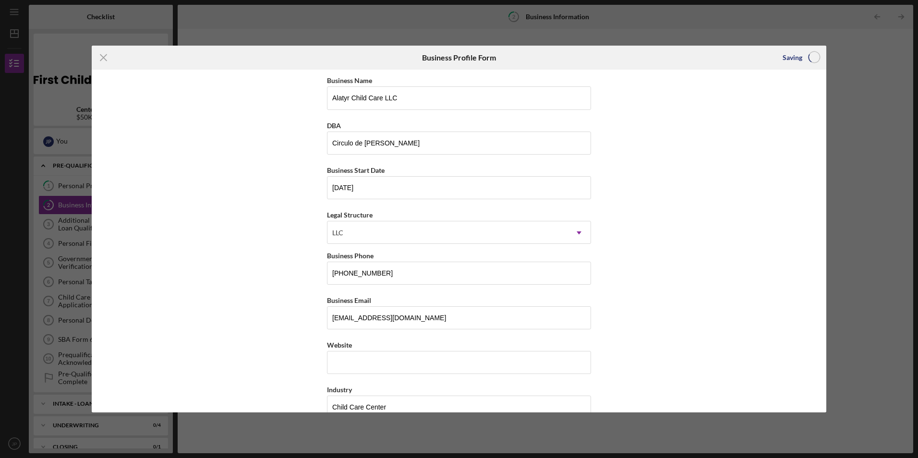
click at [773, 91] on div "Business Name Alatyr Child Care LLC DBA Circulo de Ninos Business Start Date [D…" at bounding box center [459, 241] width 735 height 342
click at [774, 91] on div "Business Name Alatyr Child Care LLC DBA Circulo de Ninos Business Start Date [D…" at bounding box center [459, 241] width 735 height 342
drag, startPoint x: 774, startPoint y: 91, endPoint x: 734, endPoint y: 56, distance: 53.1
click at [734, 56] on div "Saving" at bounding box center [704, 58] width 245 height 24
click at [104, 59] on icon "Icon/Menu Close" at bounding box center [104, 58] width 24 height 24
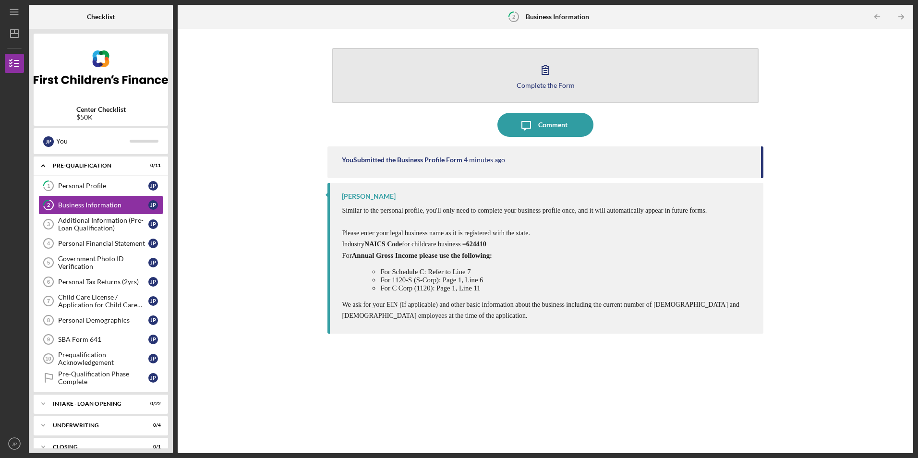
click at [547, 82] on div "Complete the Form" at bounding box center [546, 85] width 58 height 7
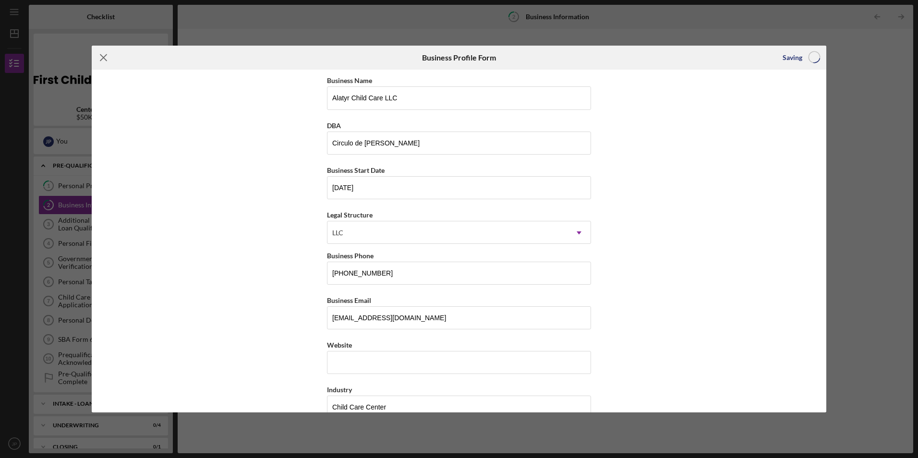
click at [106, 62] on icon "Icon/Menu Close" at bounding box center [104, 58] width 24 height 24
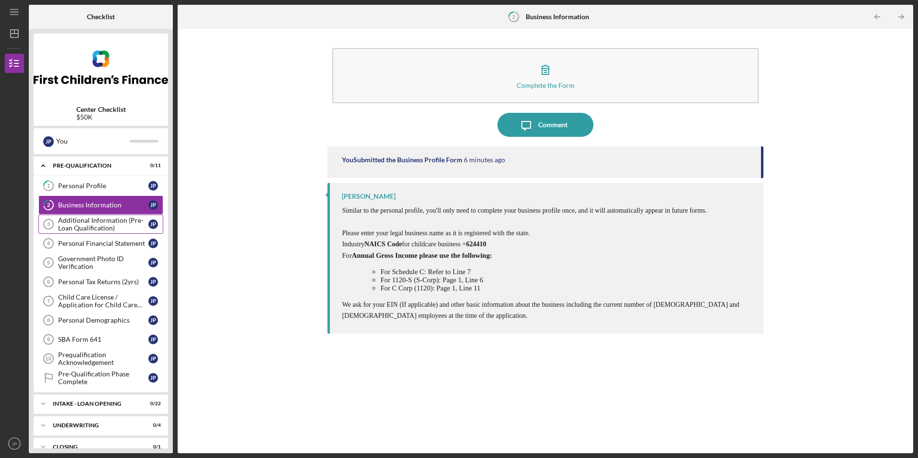
click at [98, 223] on div "Additional Information (Pre-Loan Qualification)" at bounding box center [103, 224] width 90 height 15
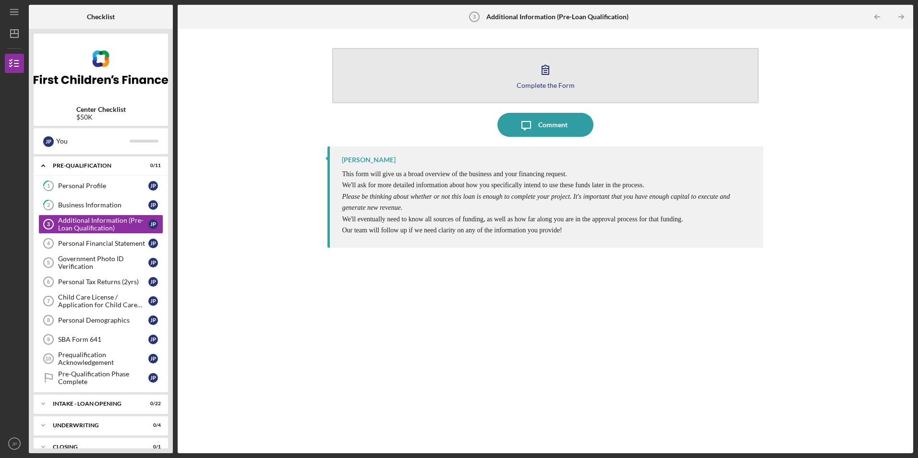
click at [536, 72] on icon "button" at bounding box center [545, 70] width 24 height 24
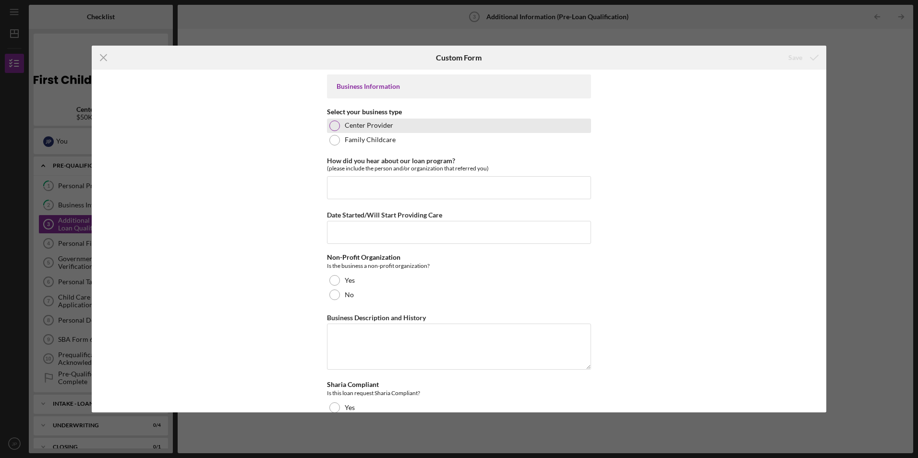
click at [332, 123] on div at bounding box center [334, 126] width 11 height 11
click at [494, 241] on input "Date Started/Will Start Providing Care" at bounding box center [459, 232] width 264 height 23
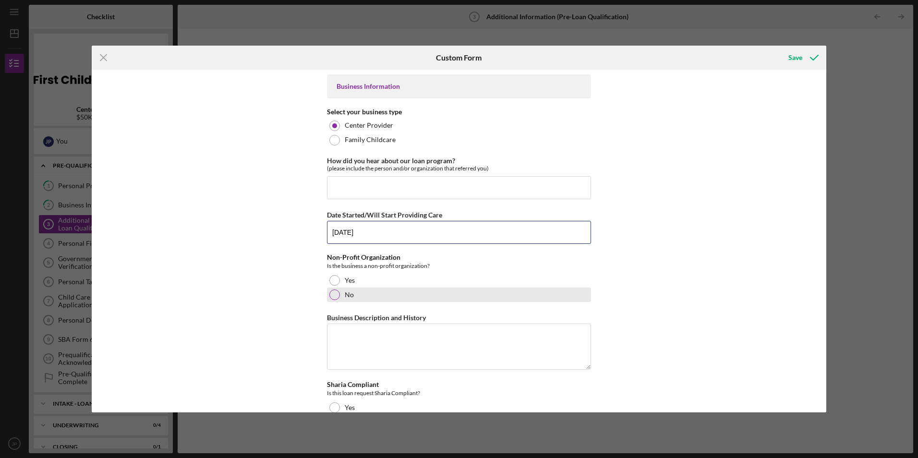
type input "[DATE]"
click at [334, 298] on div at bounding box center [334, 295] width 11 height 11
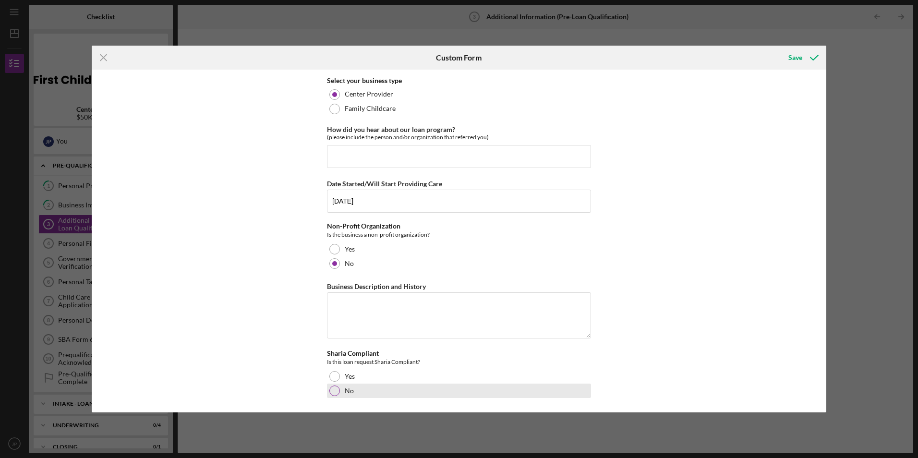
click at [335, 388] on div at bounding box center [334, 391] width 11 height 11
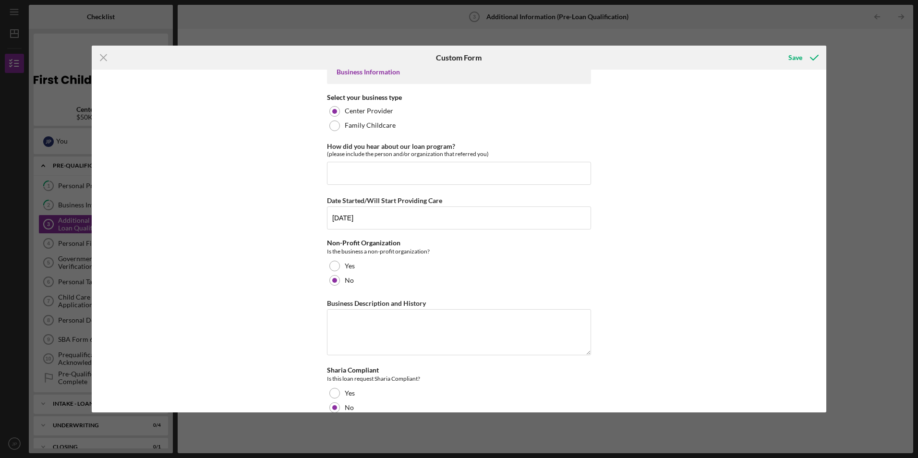
scroll to position [0, 0]
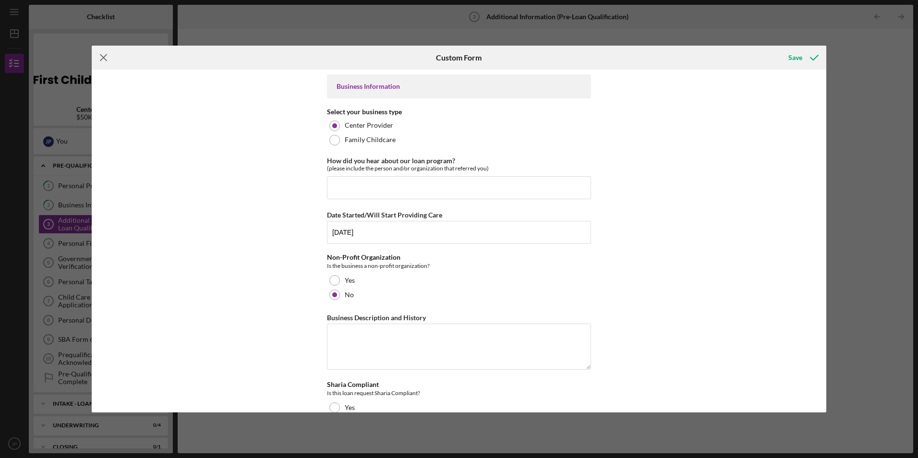
click at [106, 57] on icon "Icon/Menu Close" at bounding box center [104, 58] width 24 height 24
